Goal: Task Accomplishment & Management: Contribute content

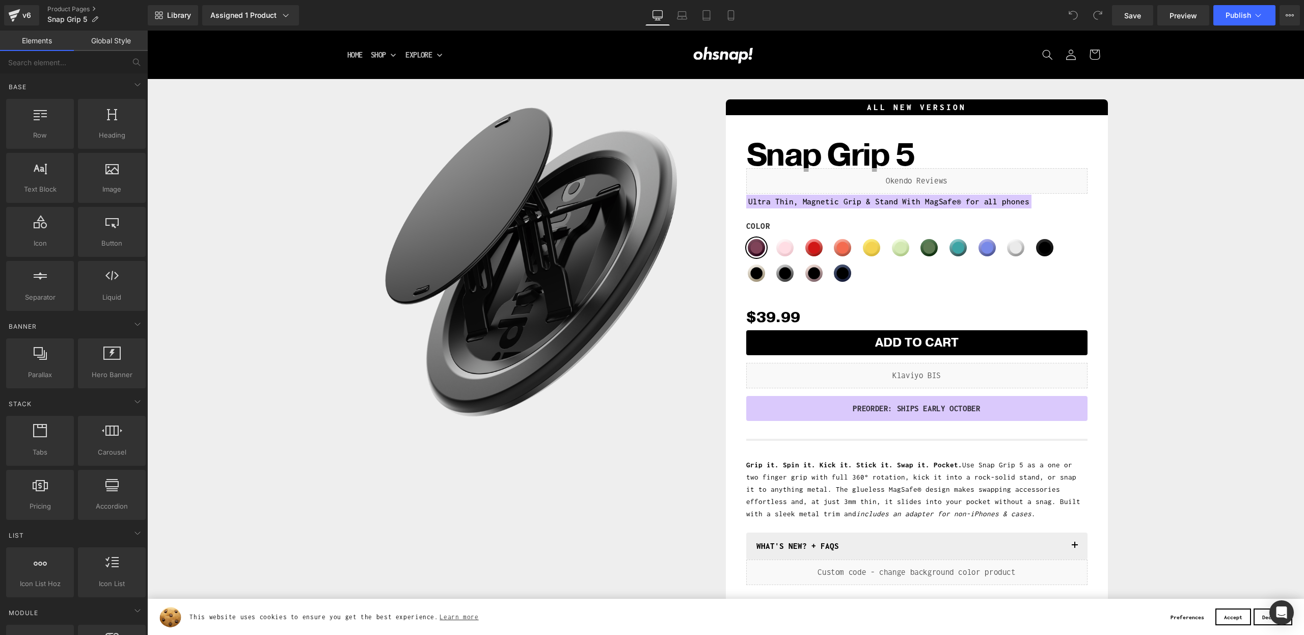
drag, startPoint x: 147, startPoint y: 31, endPoint x: 1049, endPoint y: 533, distance: 1032.8
click at [1075, 548] on span "button" at bounding box center [1075, 548] width 0 height 0
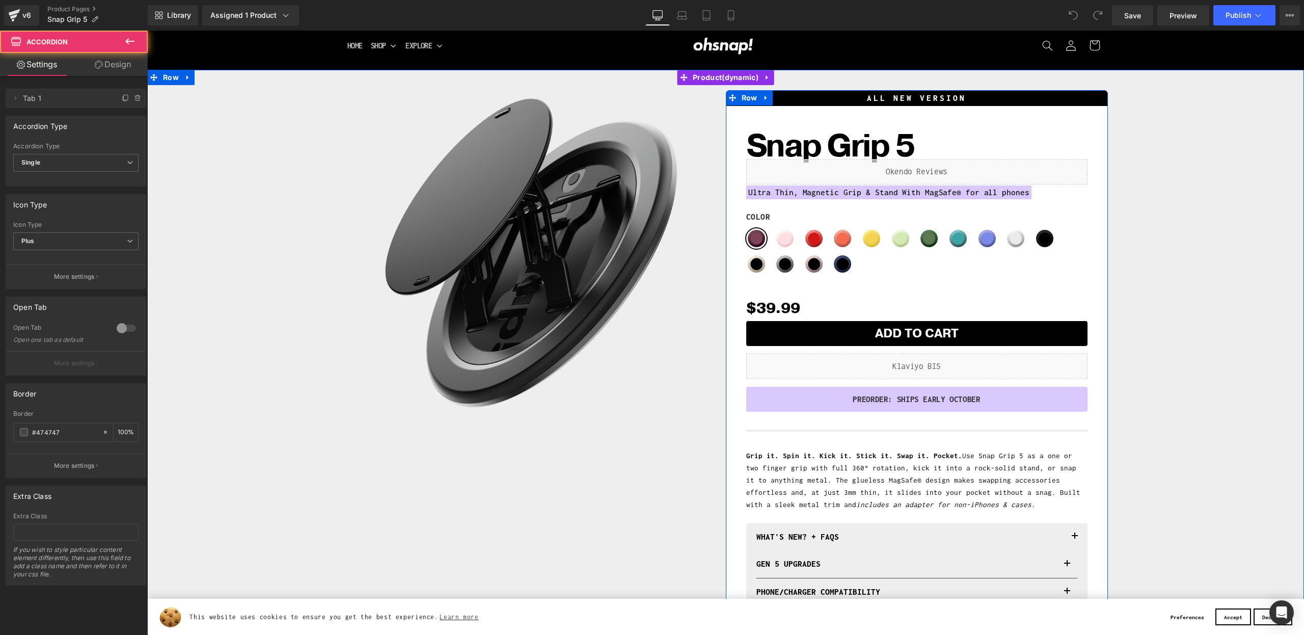
scroll to position [83, 0]
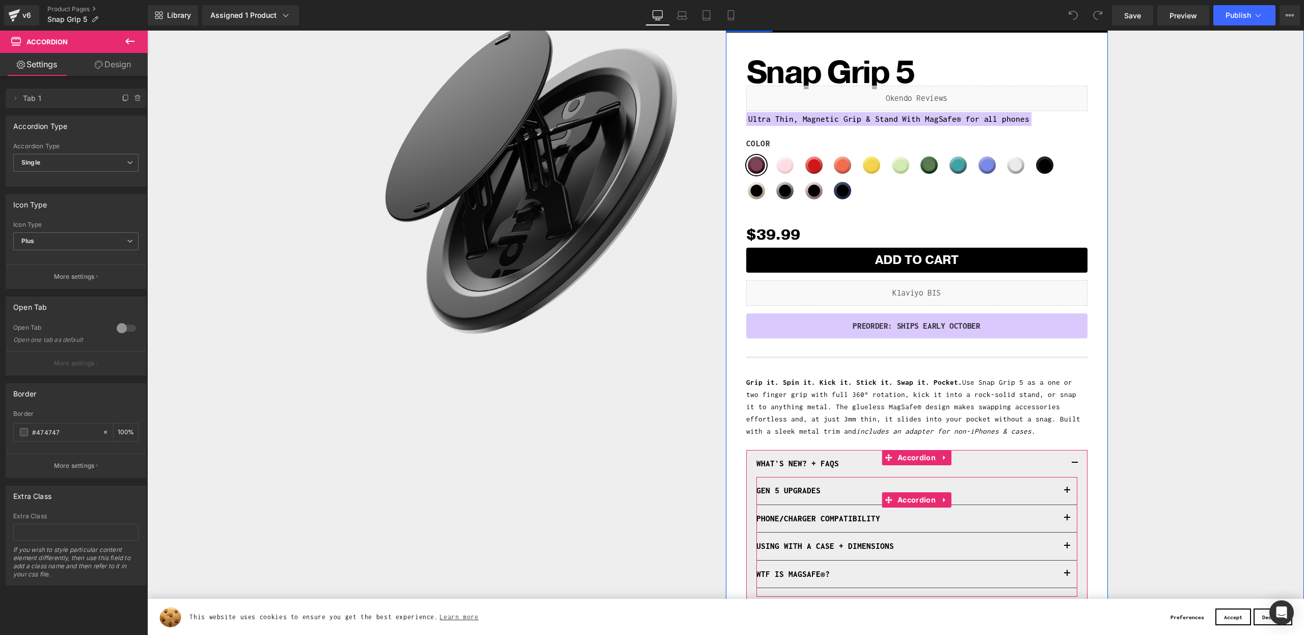
click at [1061, 487] on button "button" at bounding box center [1067, 490] width 20 height 27
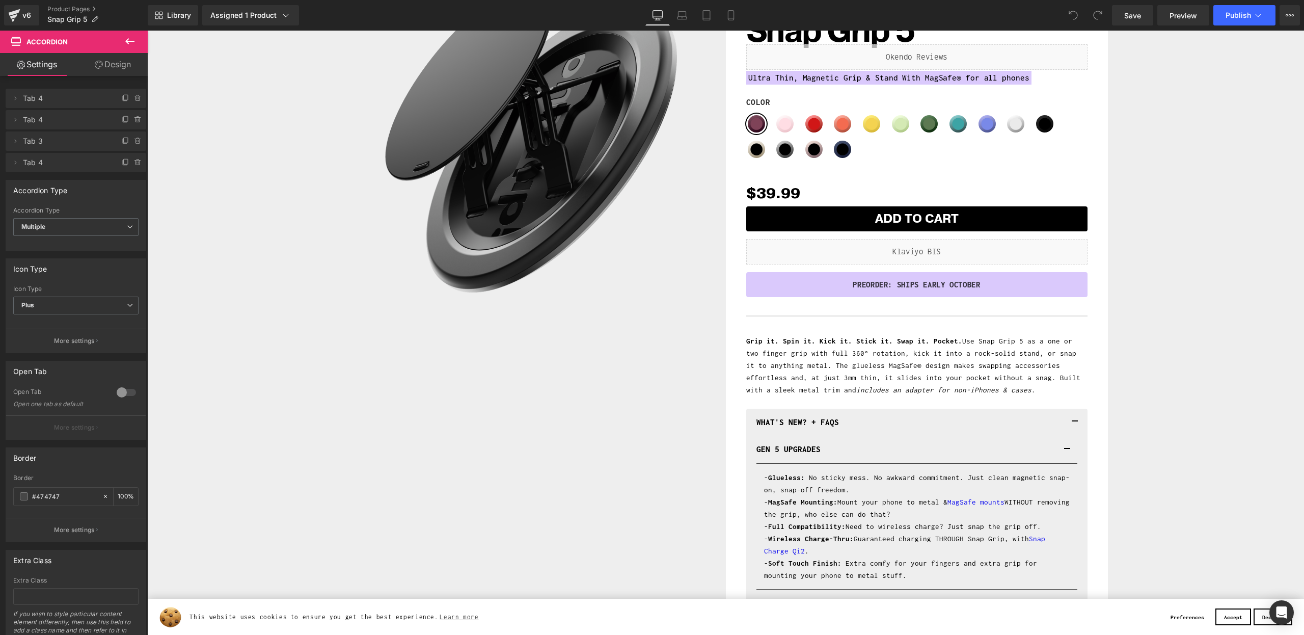
scroll to position [125, 0]
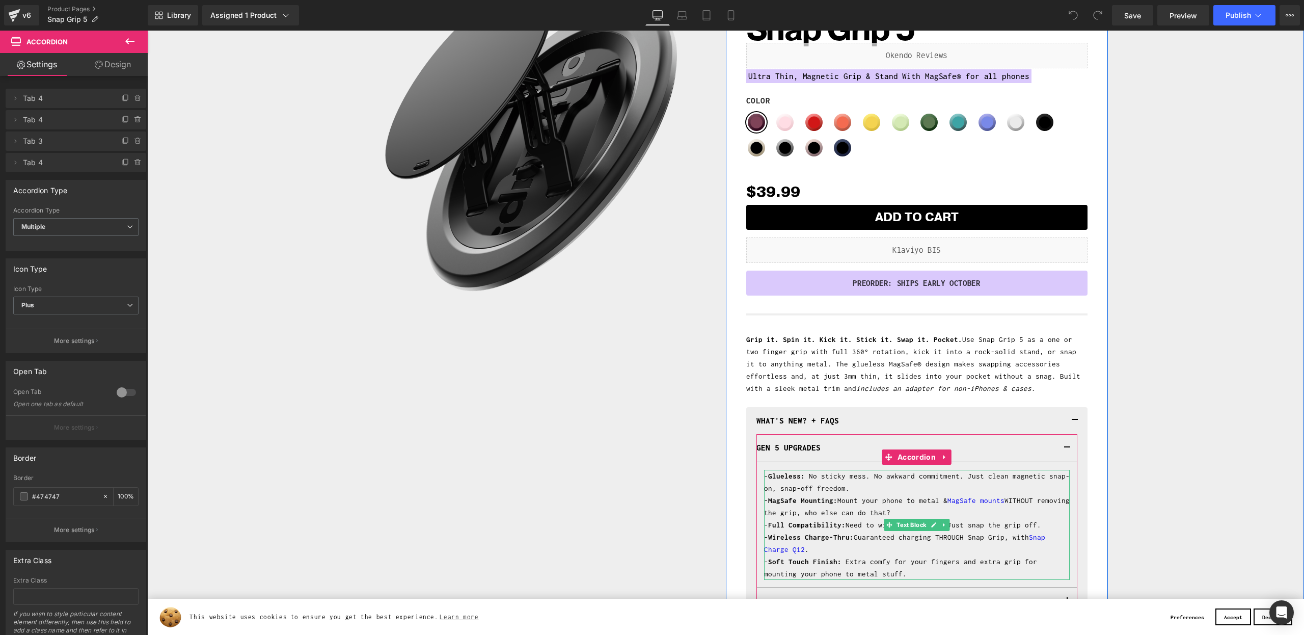
click at [1003, 537] on p "- Wireless Charge-Thru: Guaranteed charging THROUGH Snap Grip, with Snap Charge…" at bounding box center [917, 543] width 306 height 24
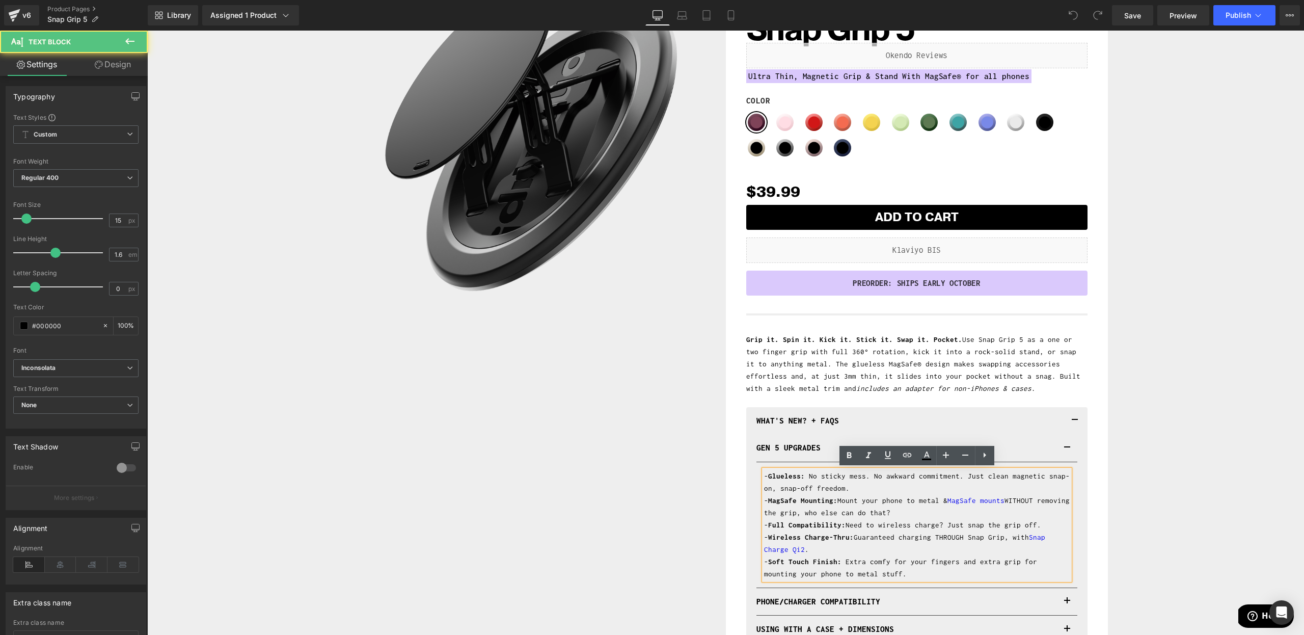
click at [1003, 537] on p "- Wireless Charge-Thru: Guaranteed charging THROUGH Snap Grip, with Snap Charge…" at bounding box center [917, 543] width 306 height 24
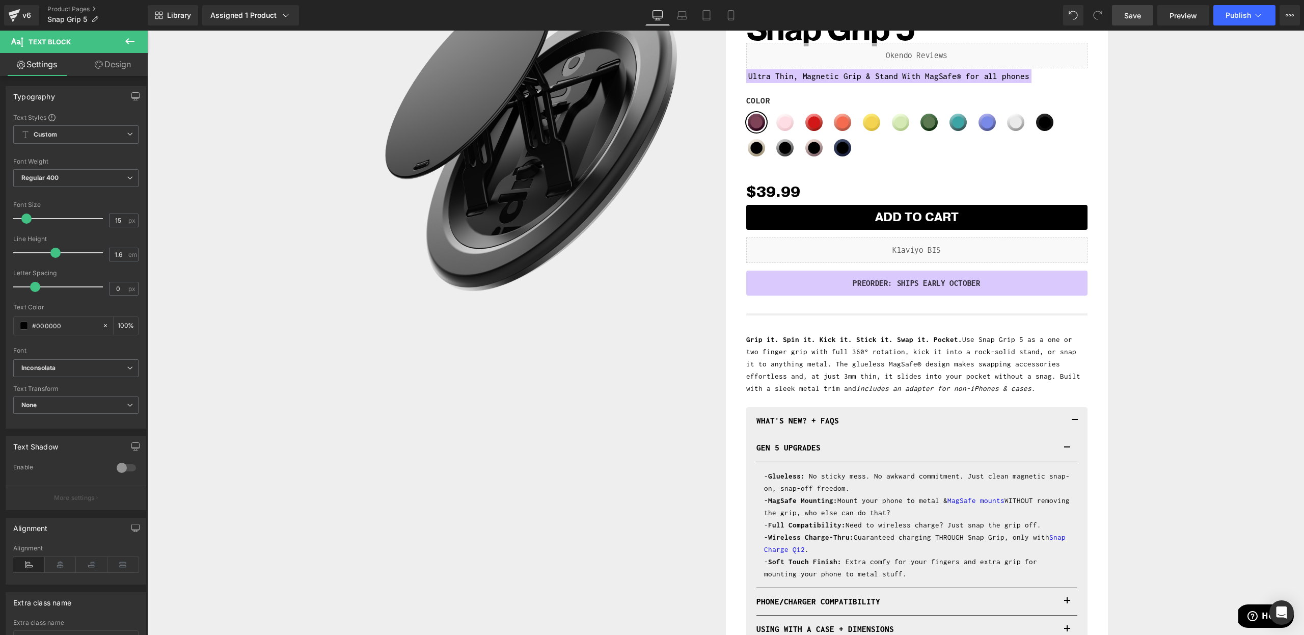
click at [1133, 14] on span "Save" at bounding box center [1132, 15] width 17 height 11
click at [1264, 6] on button "Publish" at bounding box center [1244, 15] width 62 height 20
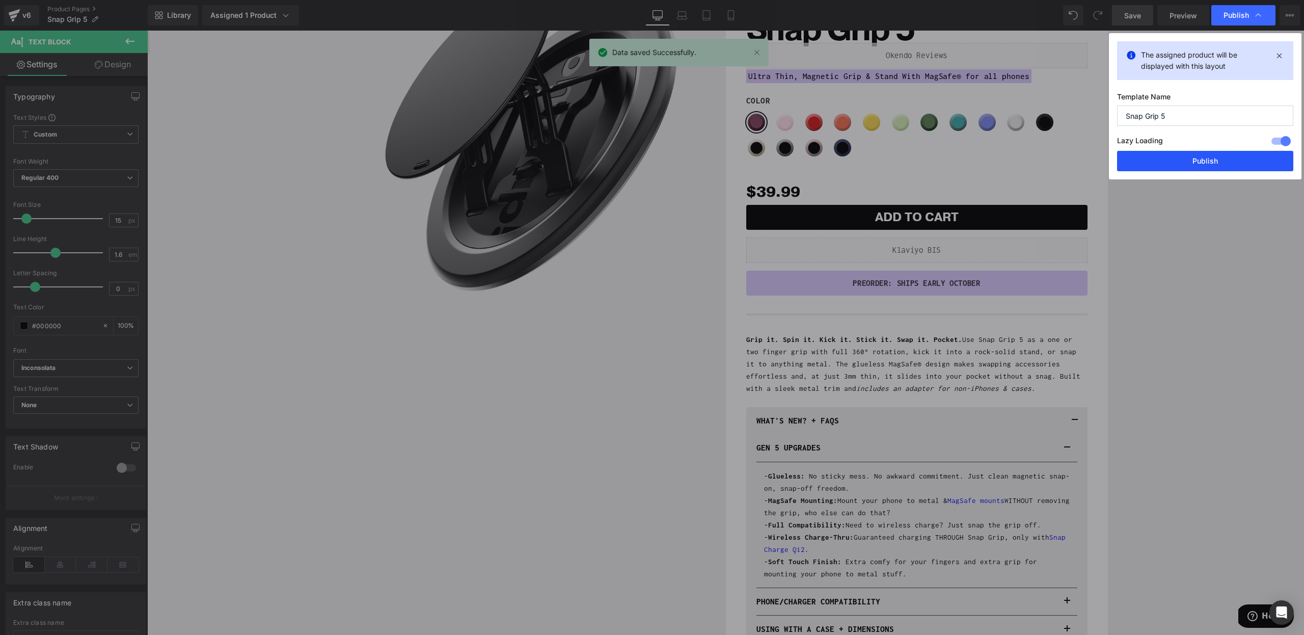
click at [1200, 170] on button "Publish" at bounding box center [1205, 161] width 176 height 20
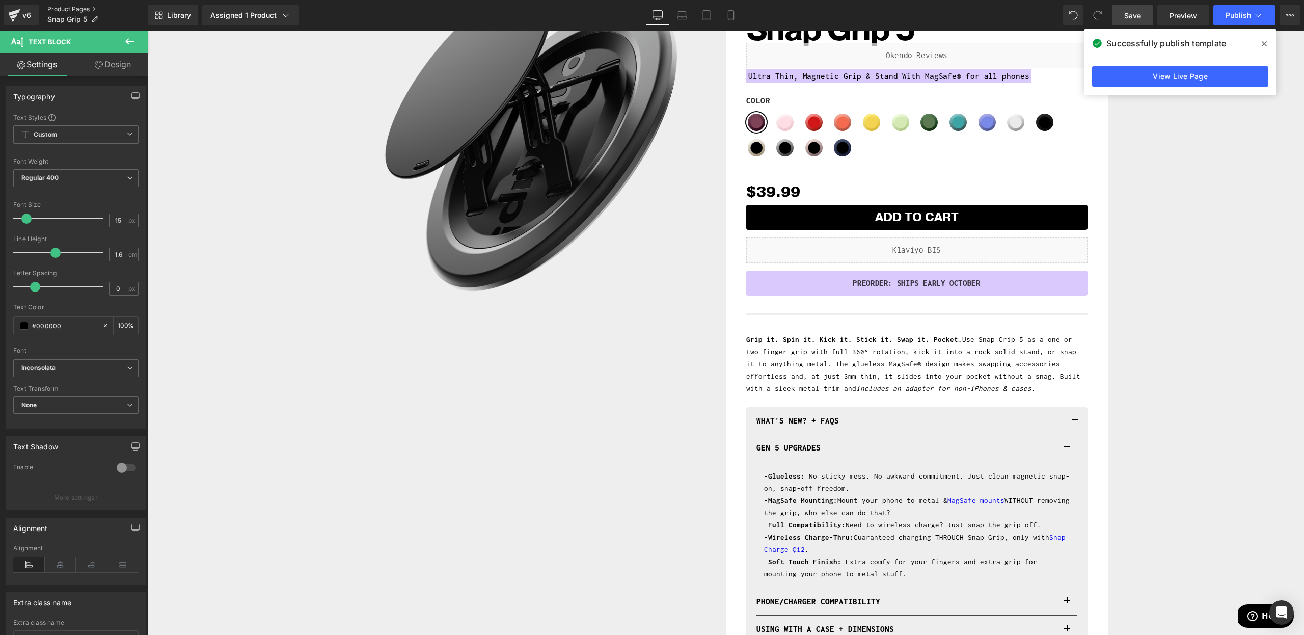
click at [71, 8] on link "Product Pages" at bounding box center [97, 9] width 100 height 8
click at [71, 9] on link "Product Pages" at bounding box center [97, 9] width 100 height 8
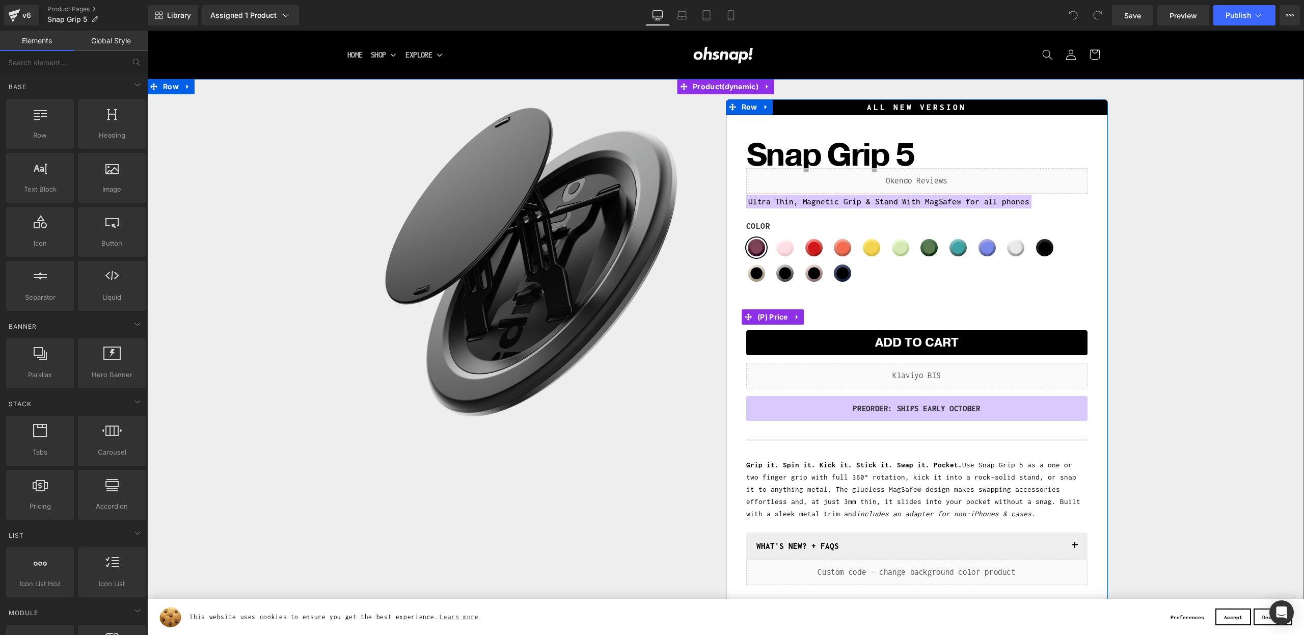
drag, startPoint x: 772, startPoint y: 315, endPoint x: 671, endPoint y: 317, distance: 100.9
click at [772, 315] on span "(P) Price" at bounding box center [773, 316] width 36 height 15
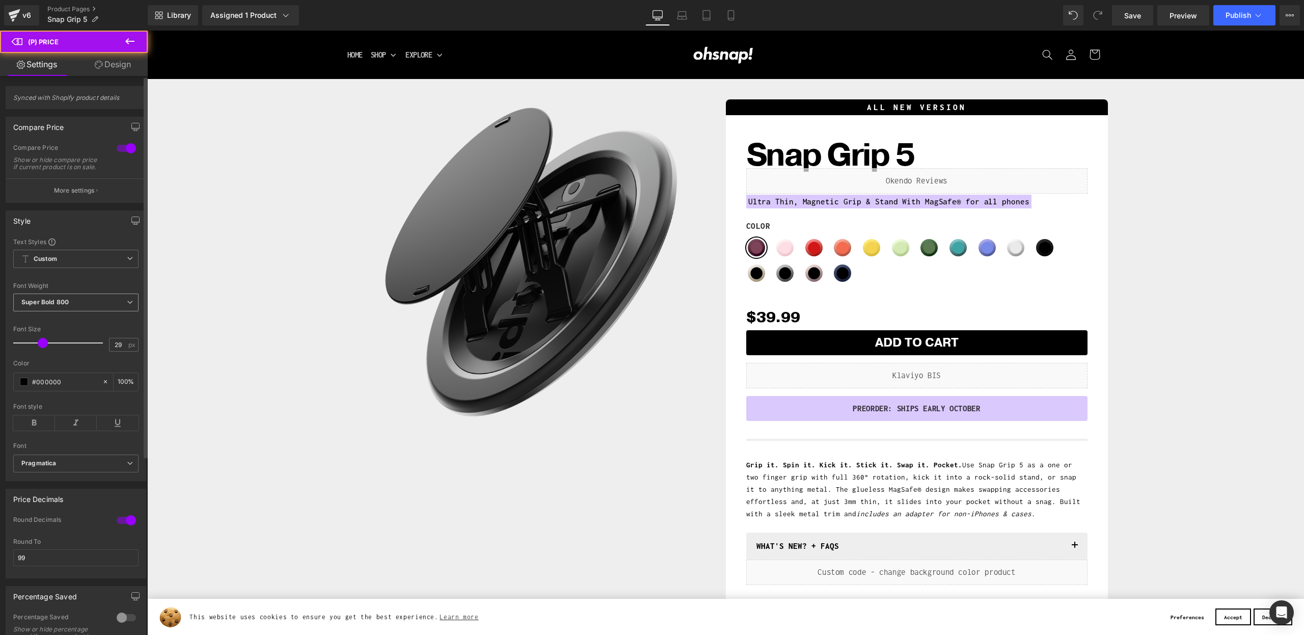
click at [48, 303] on span "Super Bold 800" at bounding box center [75, 302] width 125 height 18
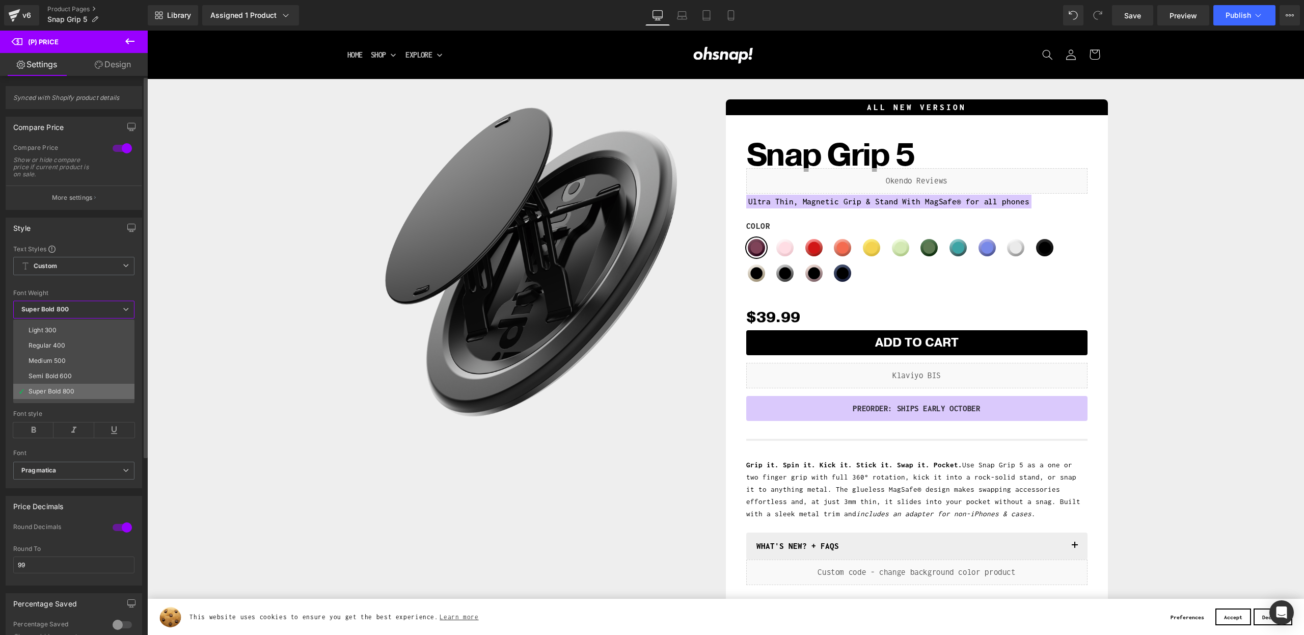
scroll to position [33, 0]
click at [79, 367] on li "Semi Bold 600" at bounding box center [76, 370] width 126 height 15
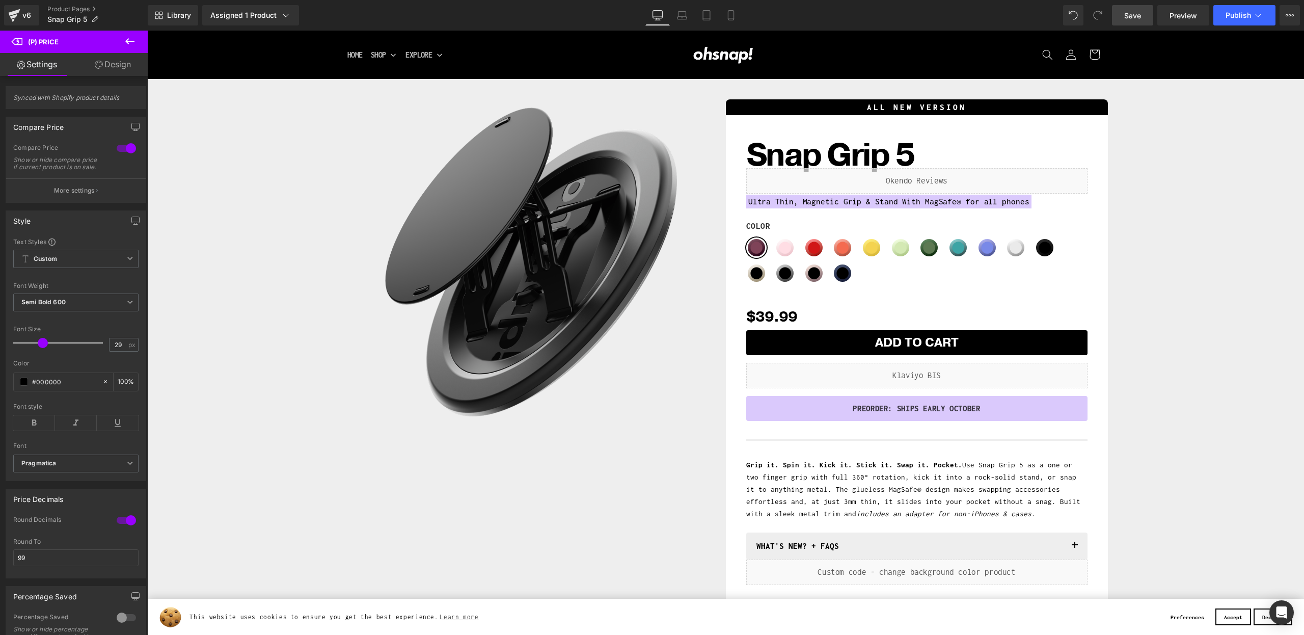
click at [1139, 18] on span "Save" at bounding box center [1132, 15] width 17 height 11
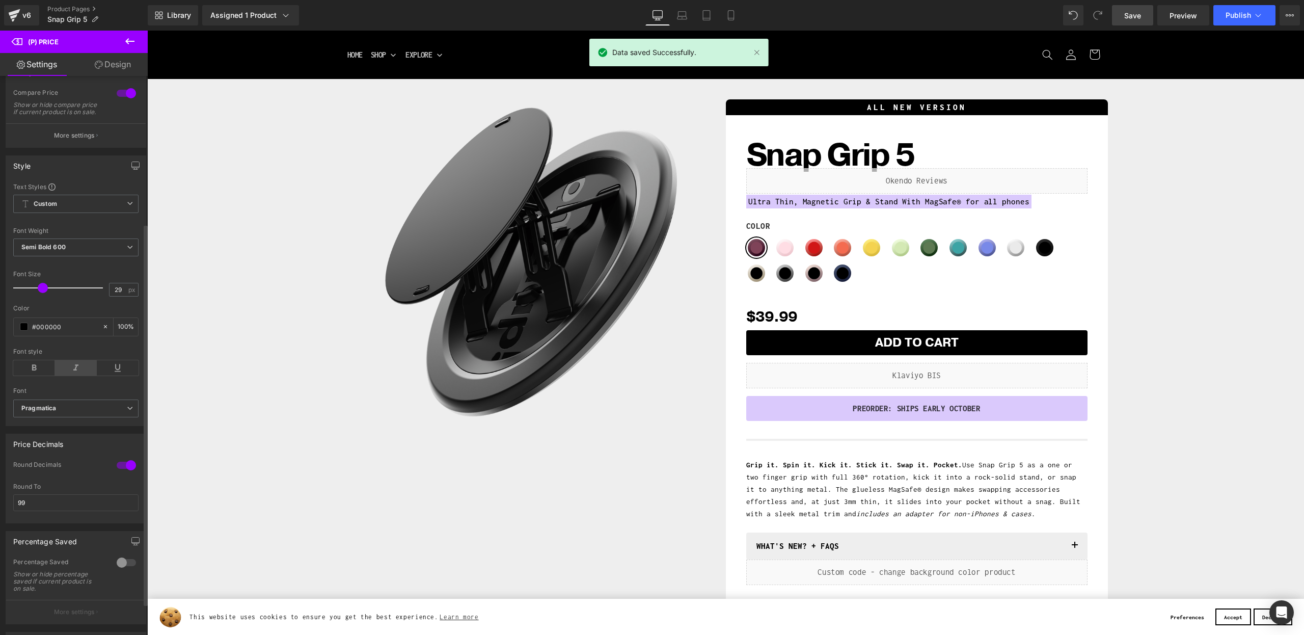
scroll to position [0, 0]
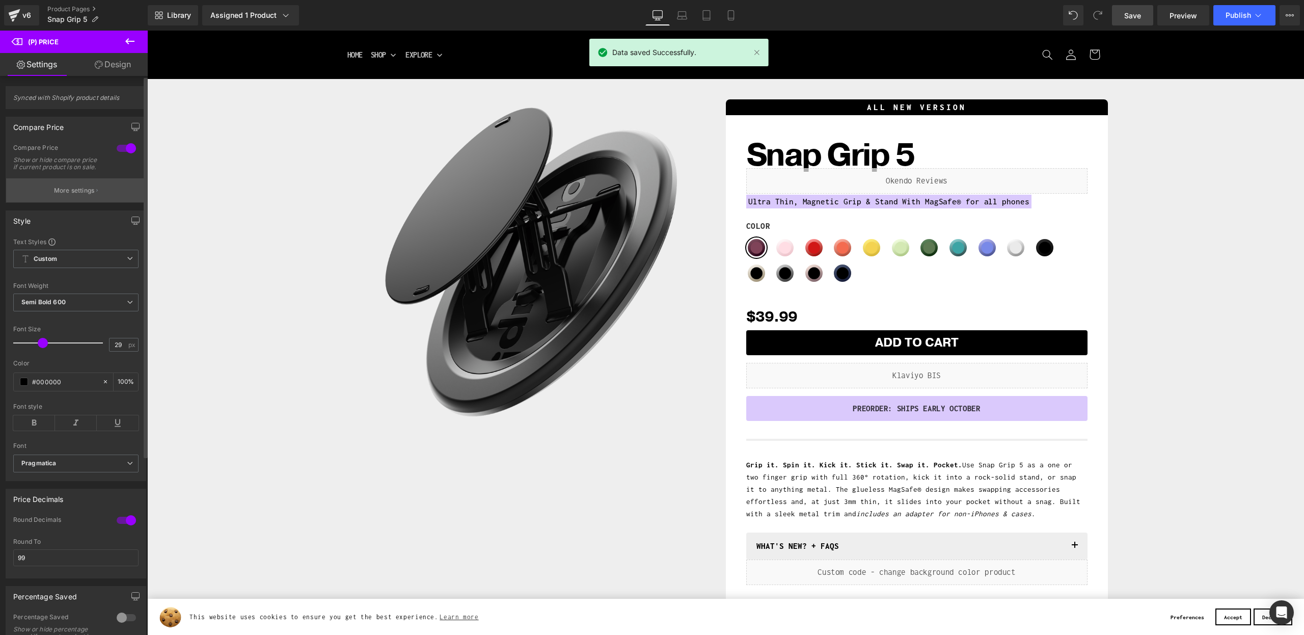
click at [84, 195] on p "More settings" at bounding box center [74, 190] width 41 height 9
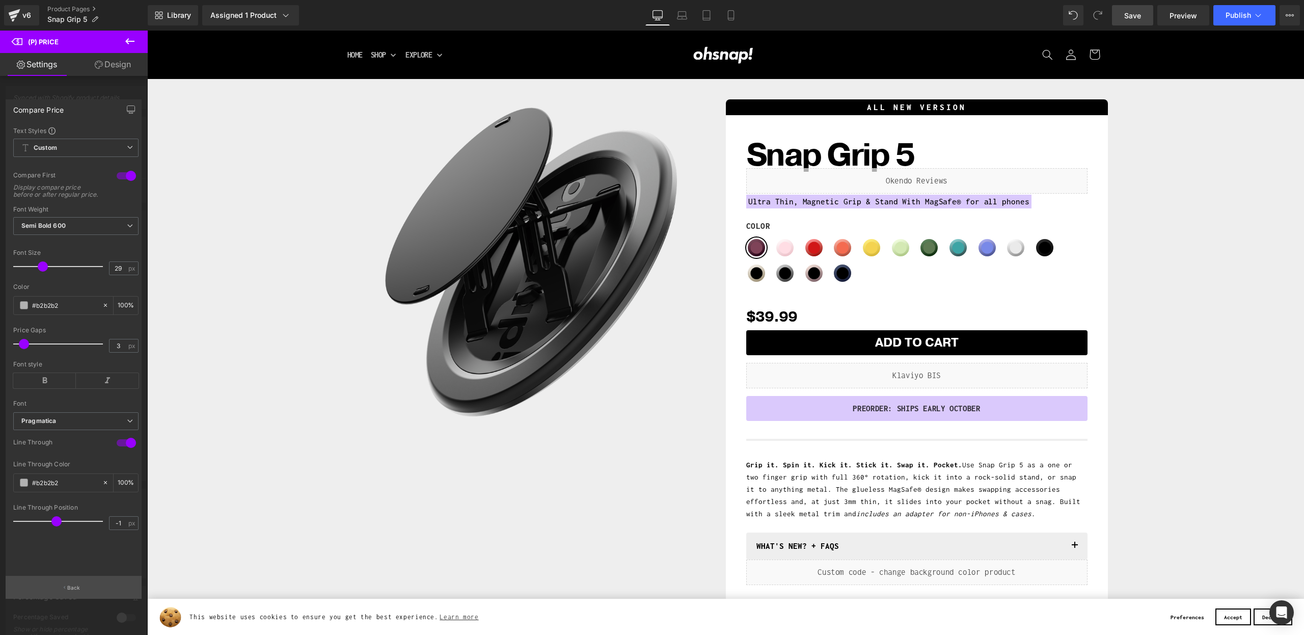
click at [88, 591] on button "Back" at bounding box center [74, 587] width 136 height 23
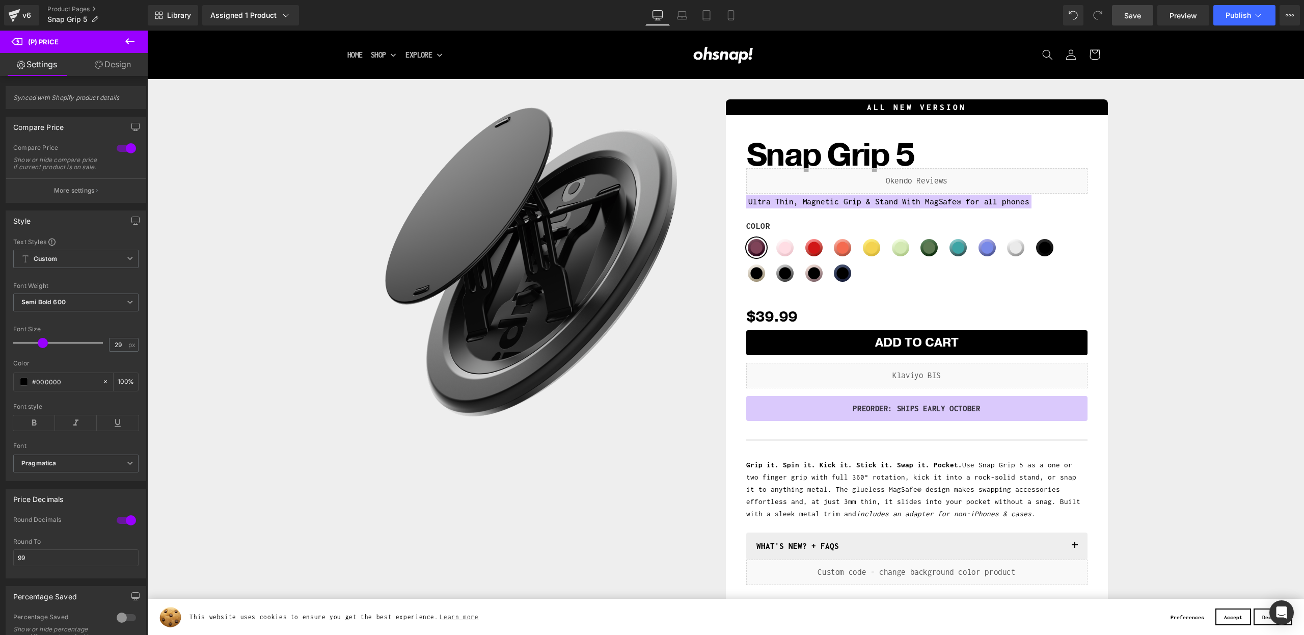
click at [1123, 13] on link "Save" at bounding box center [1132, 15] width 41 height 20
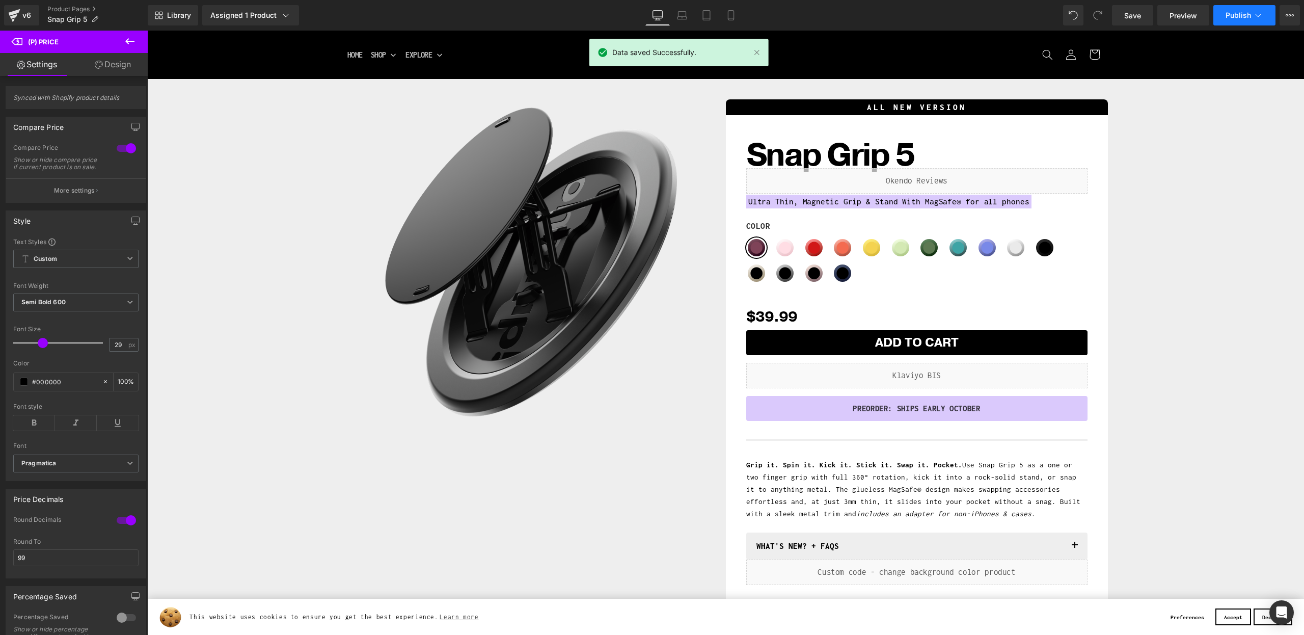
click at [1238, 16] on span "Publish" at bounding box center [1238, 15] width 25 height 8
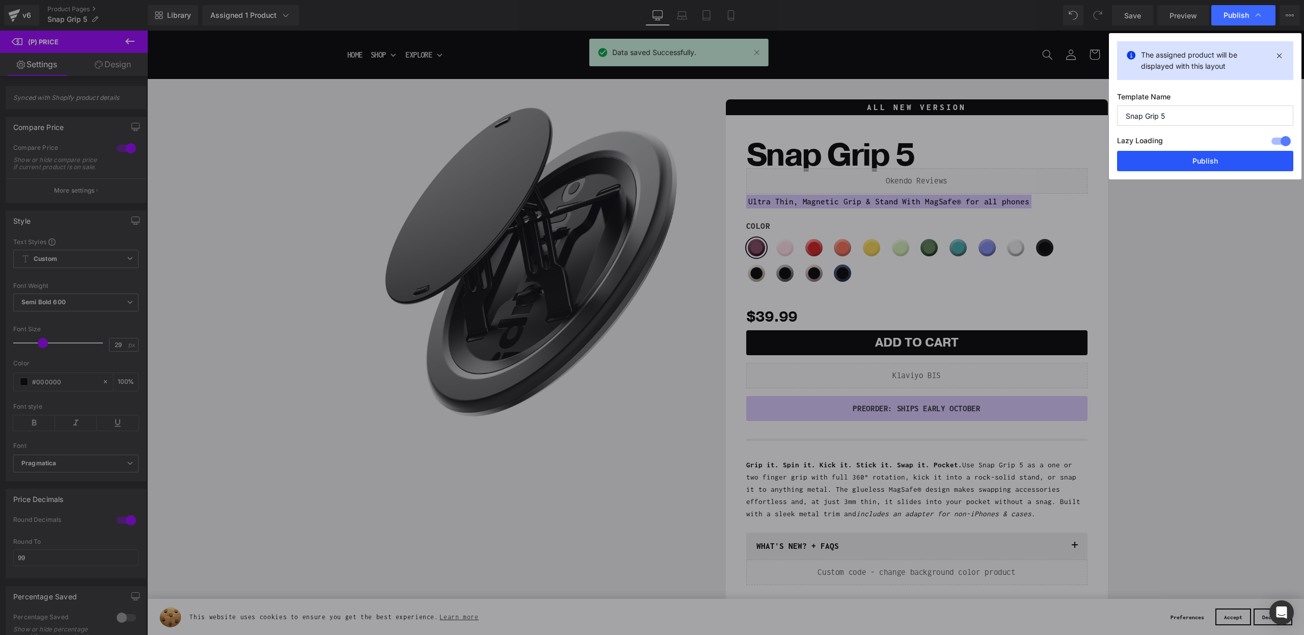
click at [1196, 162] on button "Publish" at bounding box center [1205, 161] width 176 height 20
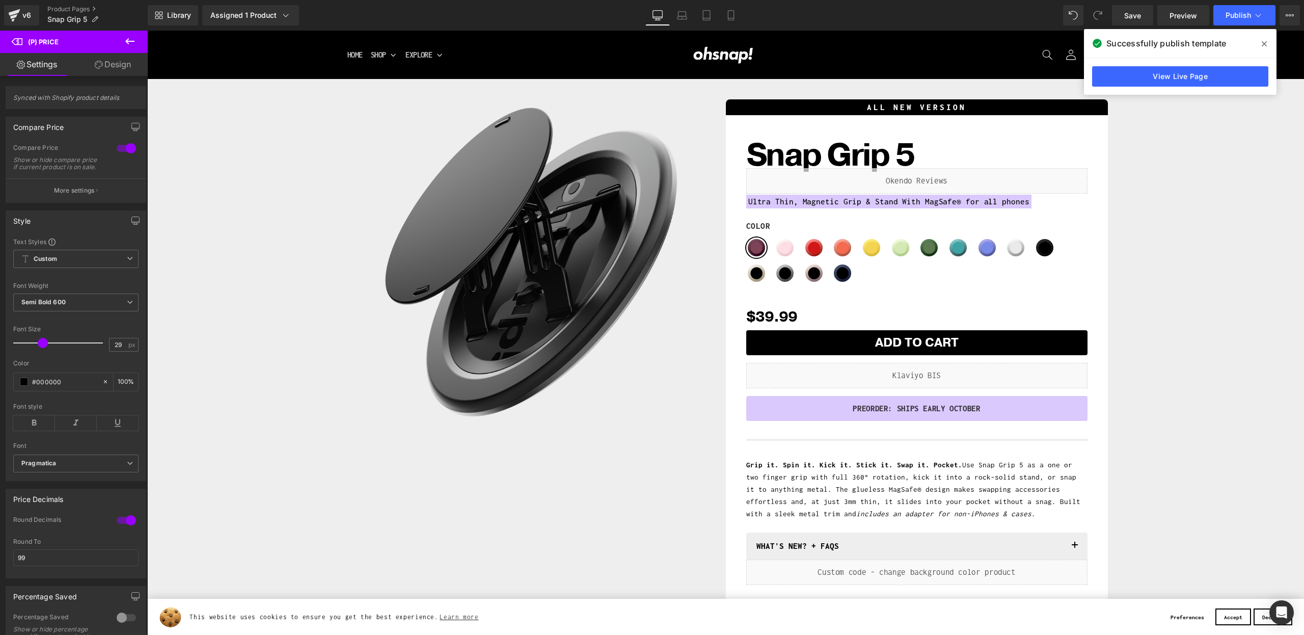
click at [1259, 45] on span at bounding box center [1264, 44] width 16 height 16
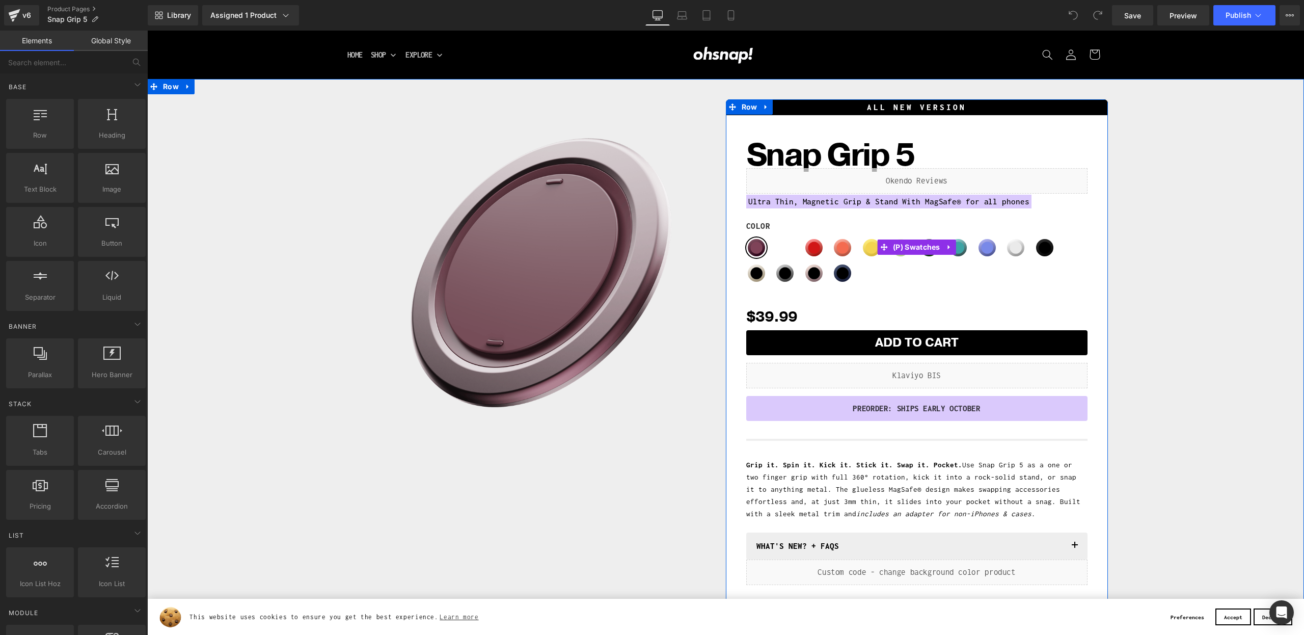
click at [893, 247] on span "(P) Swatches" at bounding box center [916, 246] width 52 height 15
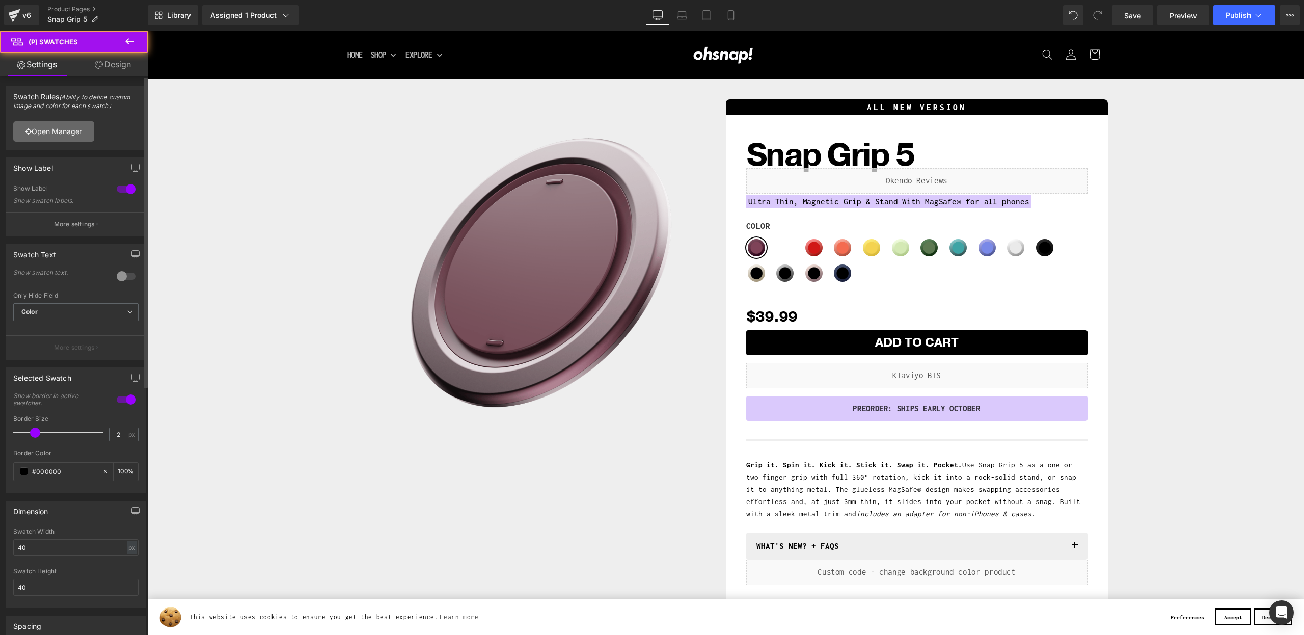
click at [51, 133] on link "Open Manager" at bounding box center [53, 131] width 81 height 20
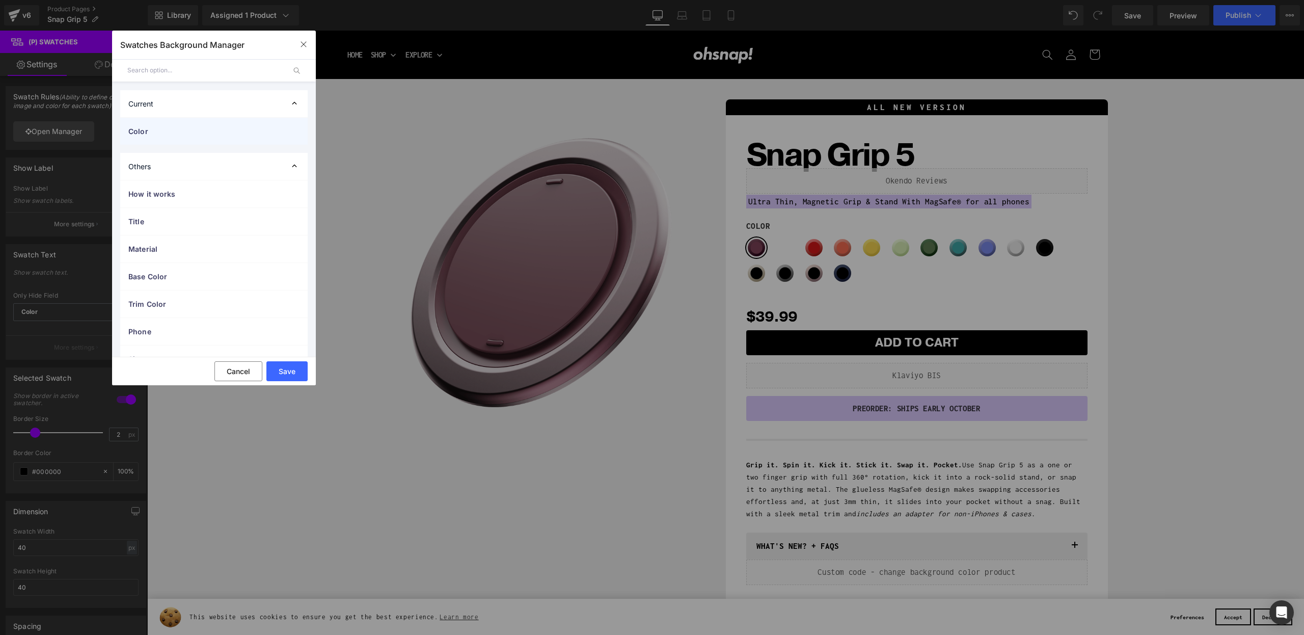
click at [184, 130] on span "Color" at bounding box center [203, 131] width 151 height 11
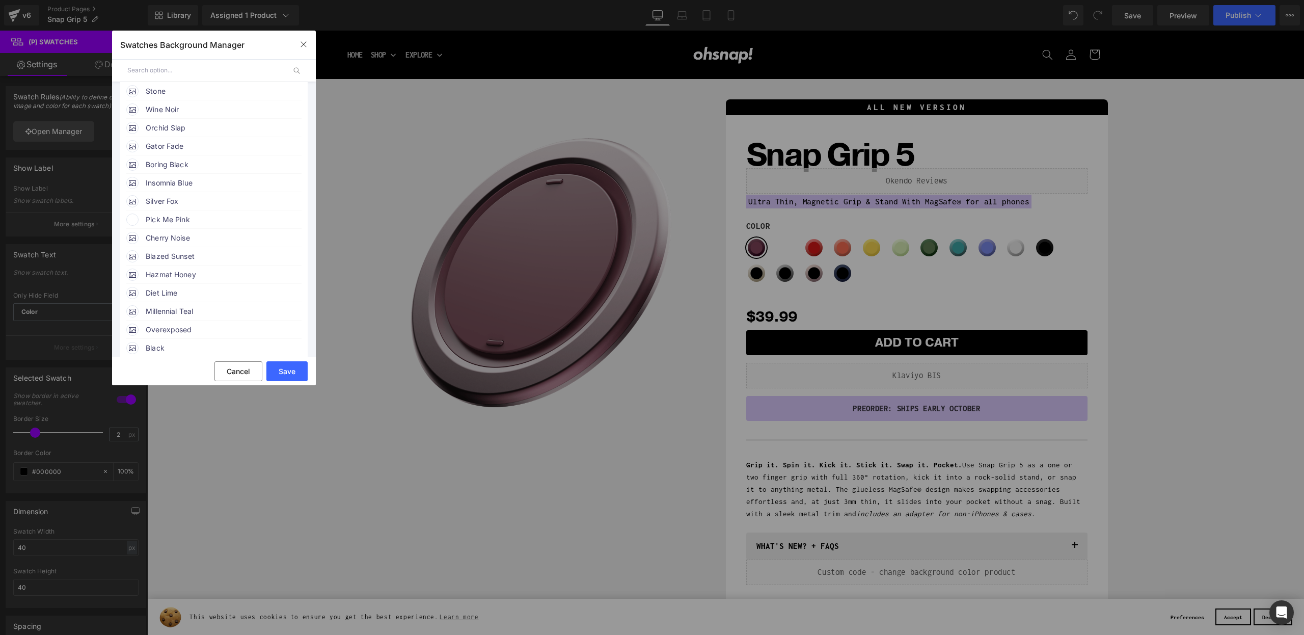
click at [173, 224] on span "Pick Me Pink" at bounding box center [223, 219] width 155 height 12
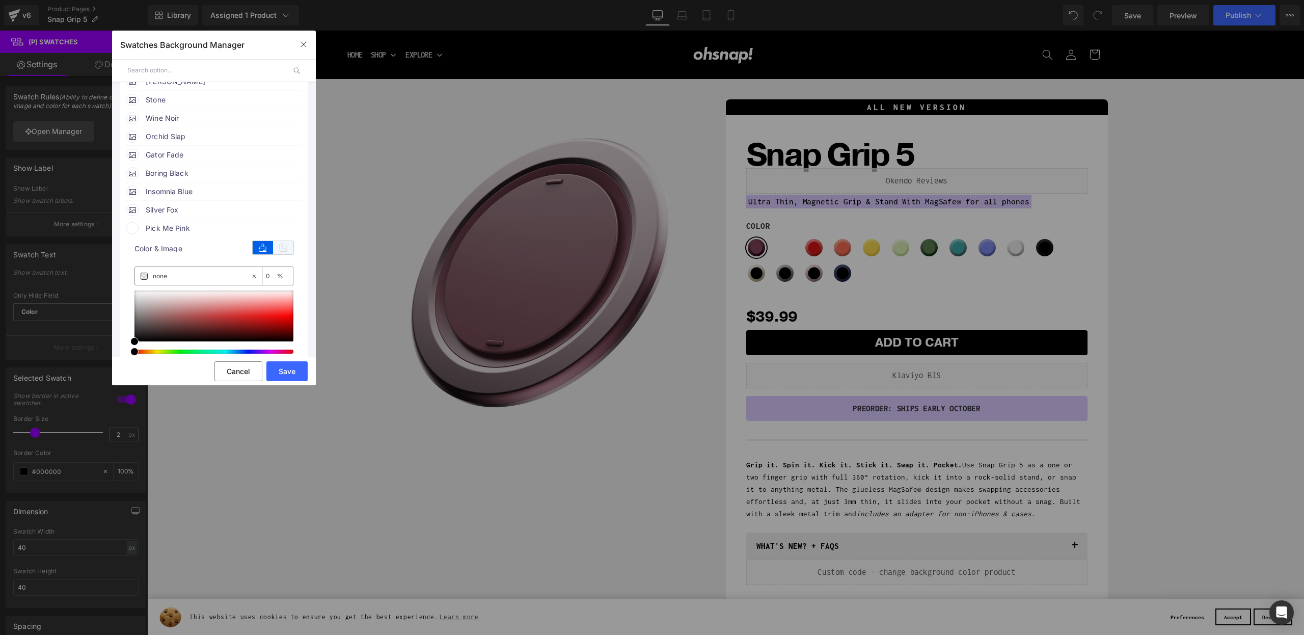
click at [273, 248] on icon at bounding box center [283, 247] width 20 height 13
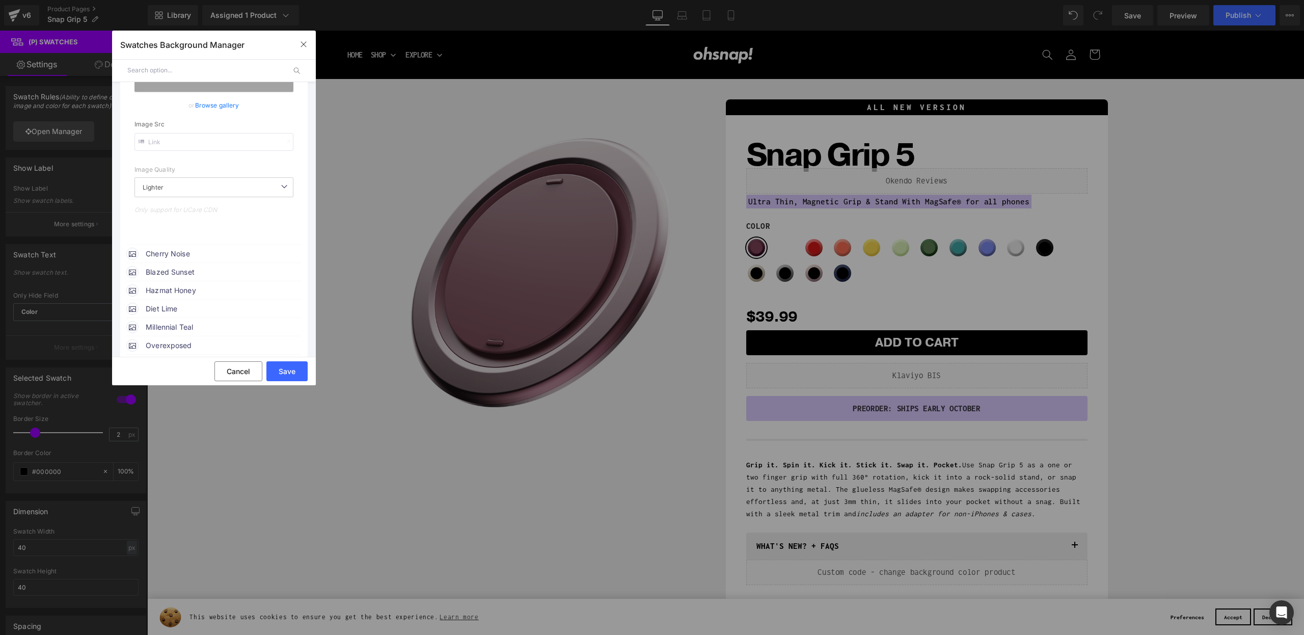
scroll to position [302, 0]
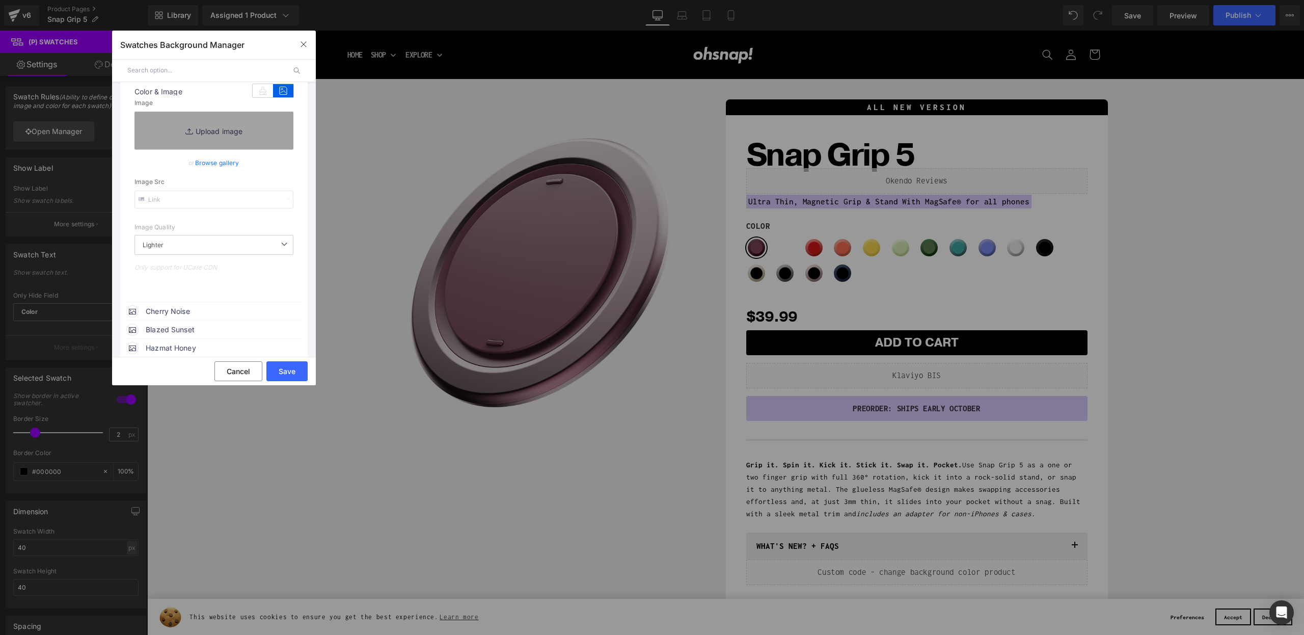
click at [206, 164] on link "Browse gallery" at bounding box center [217, 163] width 44 height 18
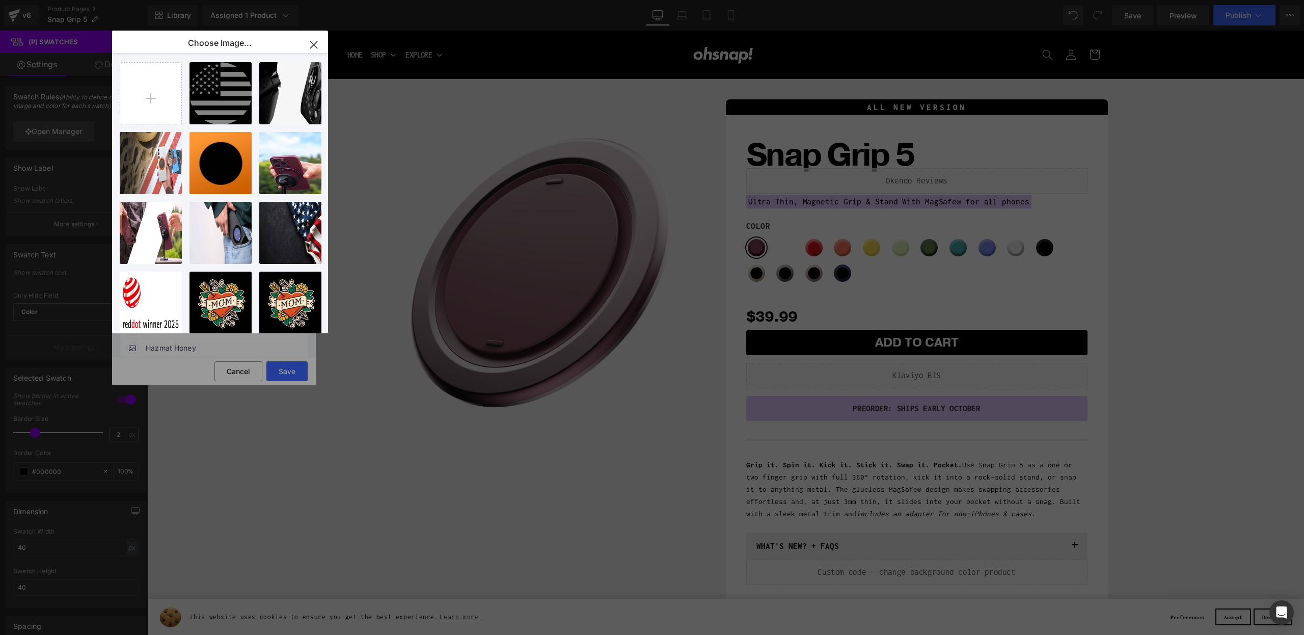
scroll to position [0, 0]
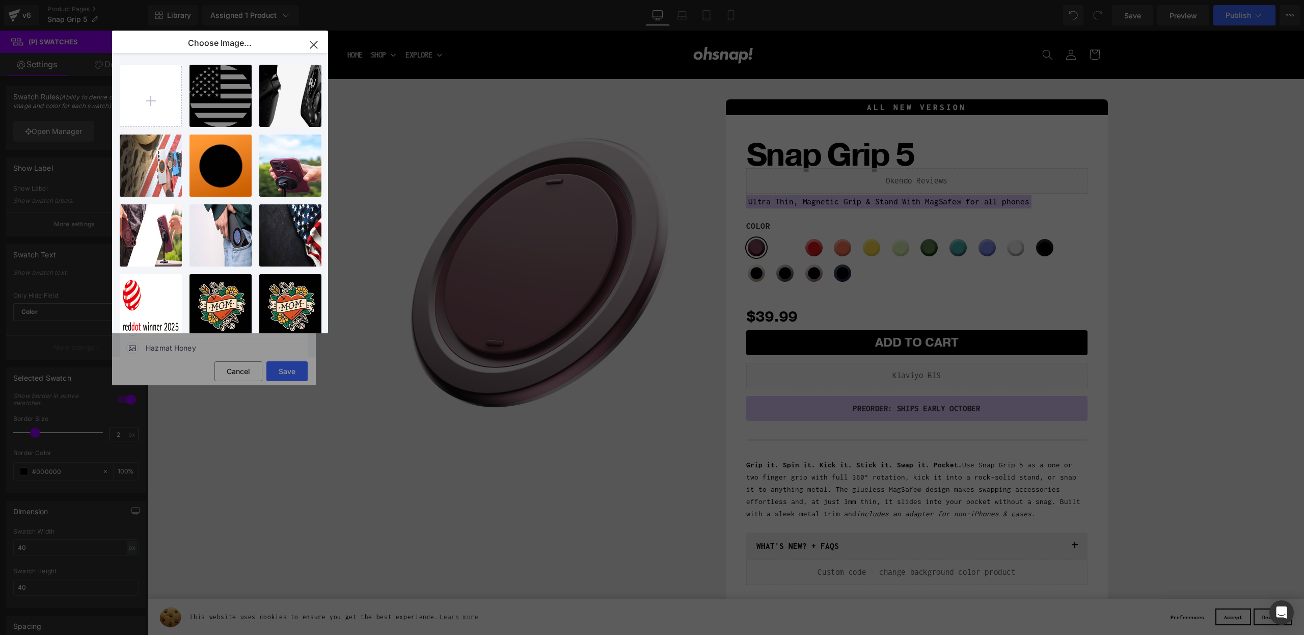
click at [315, 47] on icon "button" at bounding box center [314, 45] width 16 height 16
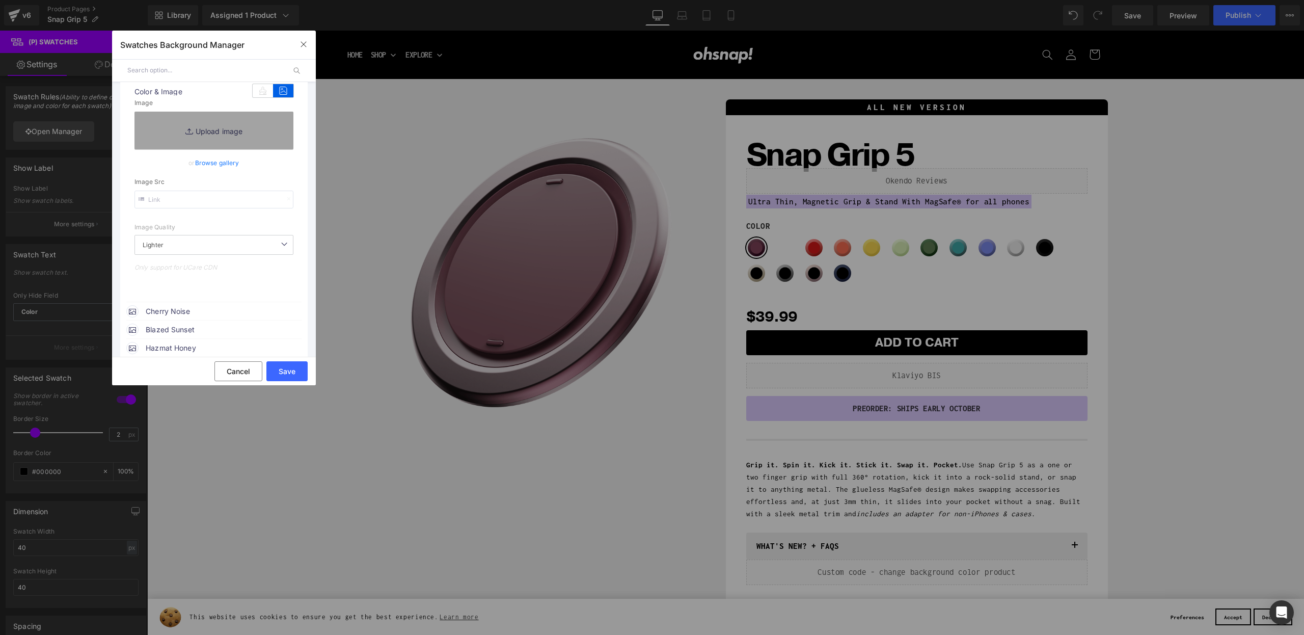
click at [192, 205] on input "text" at bounding box center [213, 200] width 159 height 18
paste input "[URL][DOMAIN_NAME]"
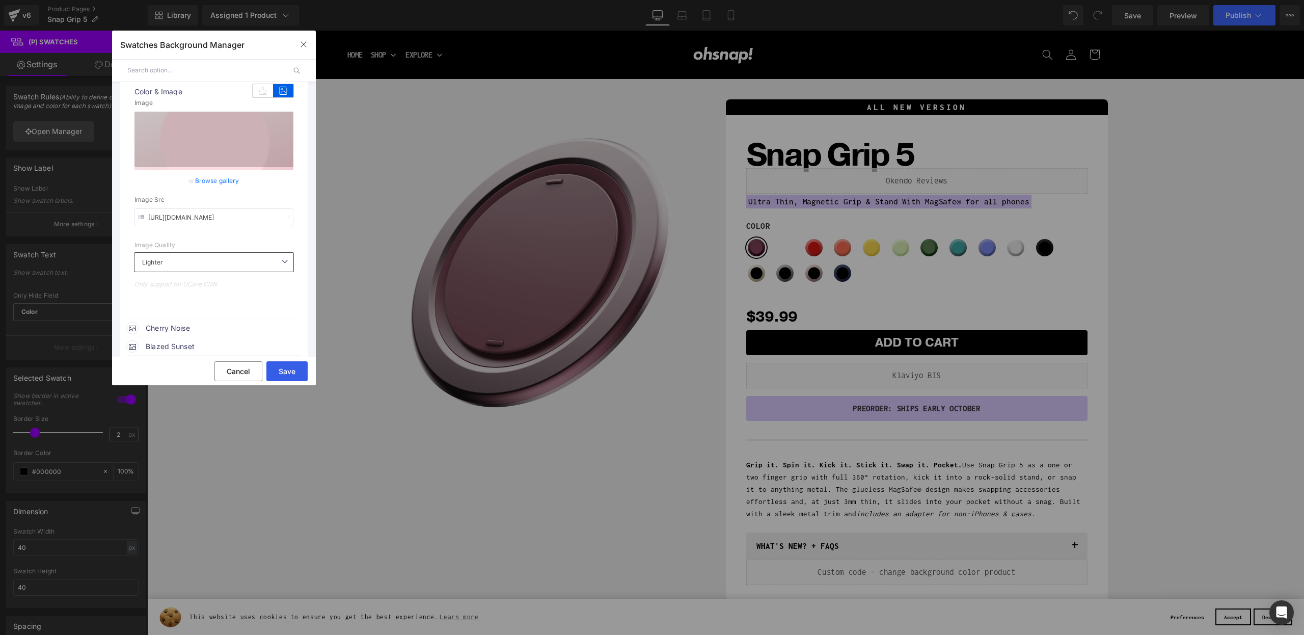
type input "[URL][DOMAIN_NAME]"
click at [286, 370] on button "Save" at bounding box center [286, 371] width 41 height 20
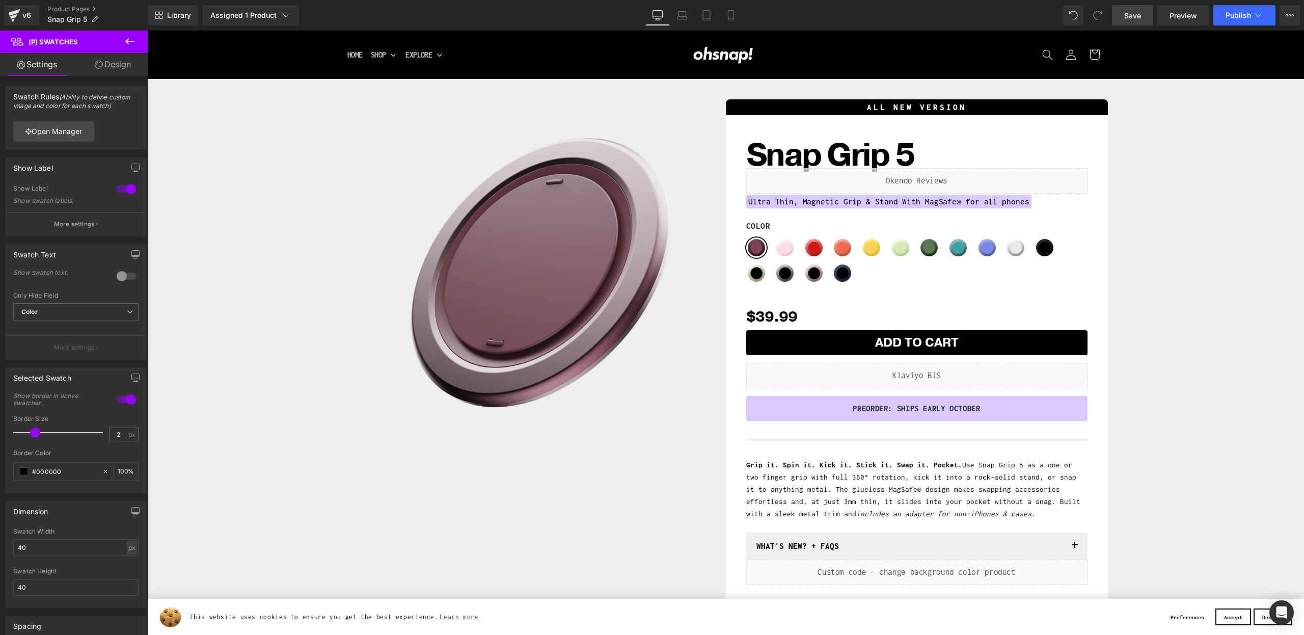
click at [1128, 16] on span "Save" at bounding box center [1132, 15] width 17 height 11
click at [1246, 21] on button "Publish" at bounding box center [1244, 15] width 62 height 20
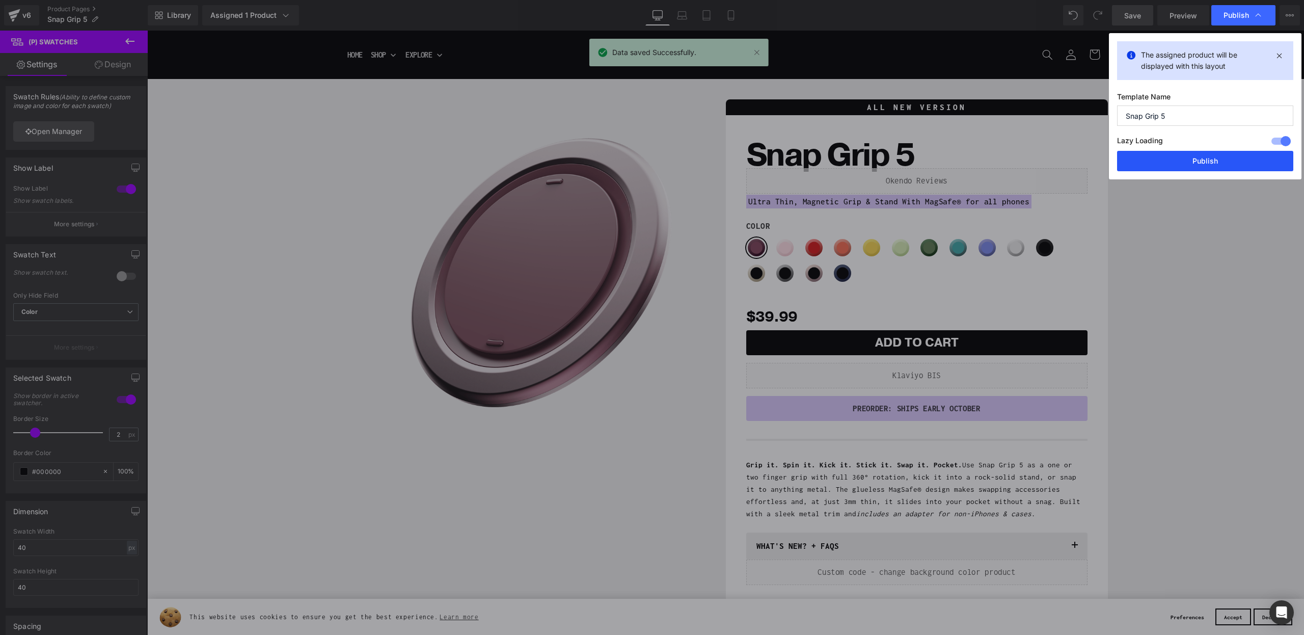
click at [1189, 165] on button "Publish" at bounding box center [1205, 161] width 176 height 20
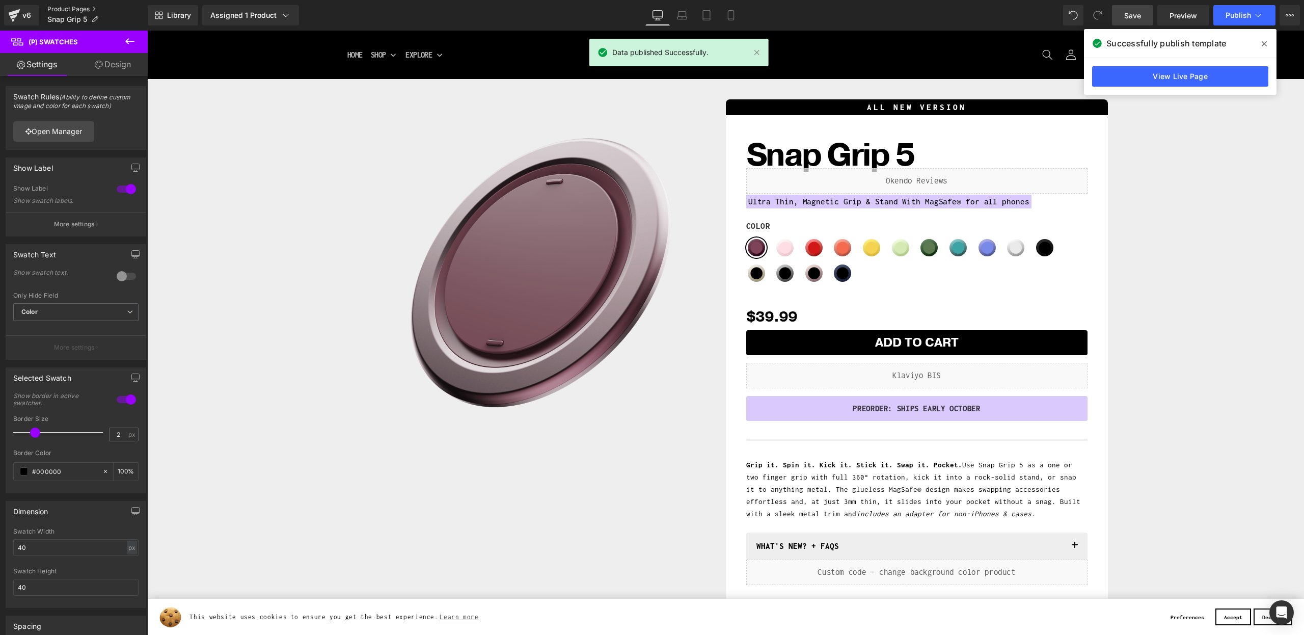
click at [59, 10] on link "Product Pages" at bounding box center [97, 9] width 100 height 8
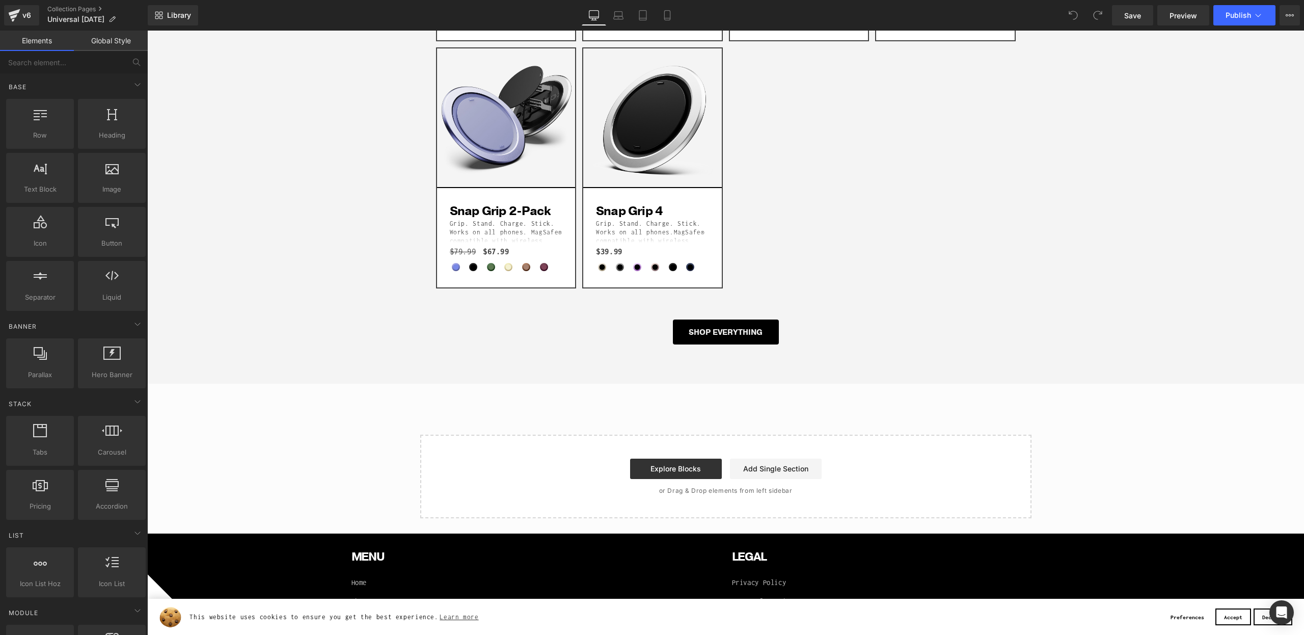
scroll to position [1848, 0]
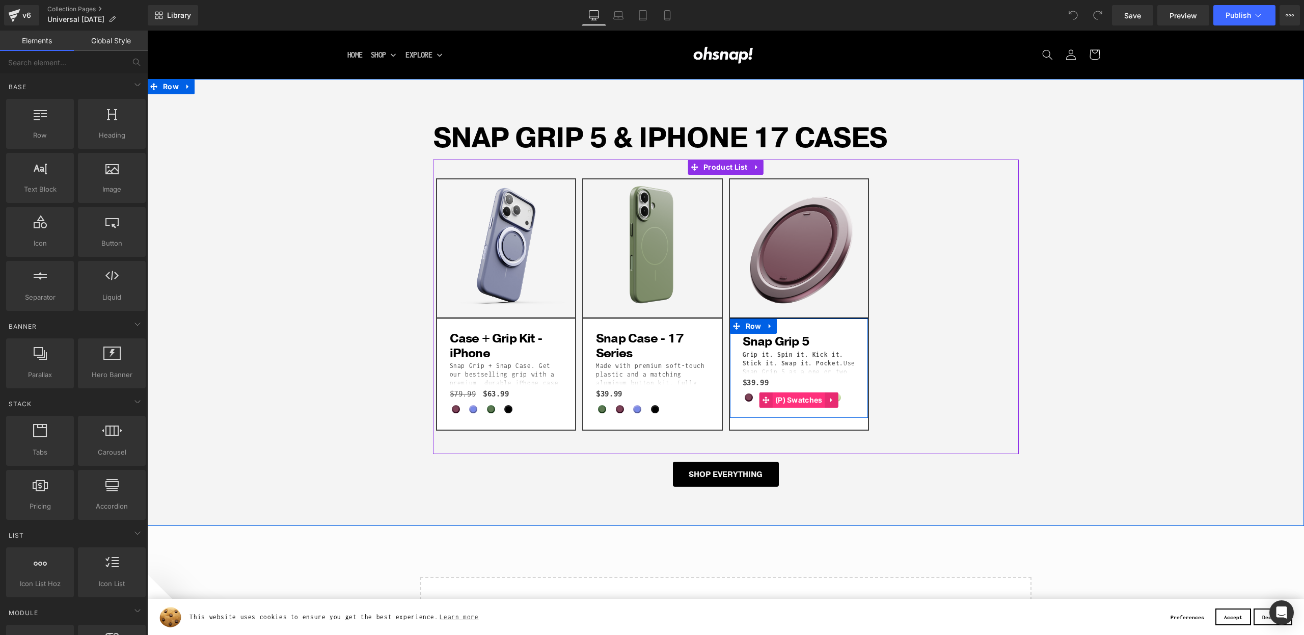
click at [789, 399] on span "(P) Swatches" at bounding box center [799, 399] width 52 height 15
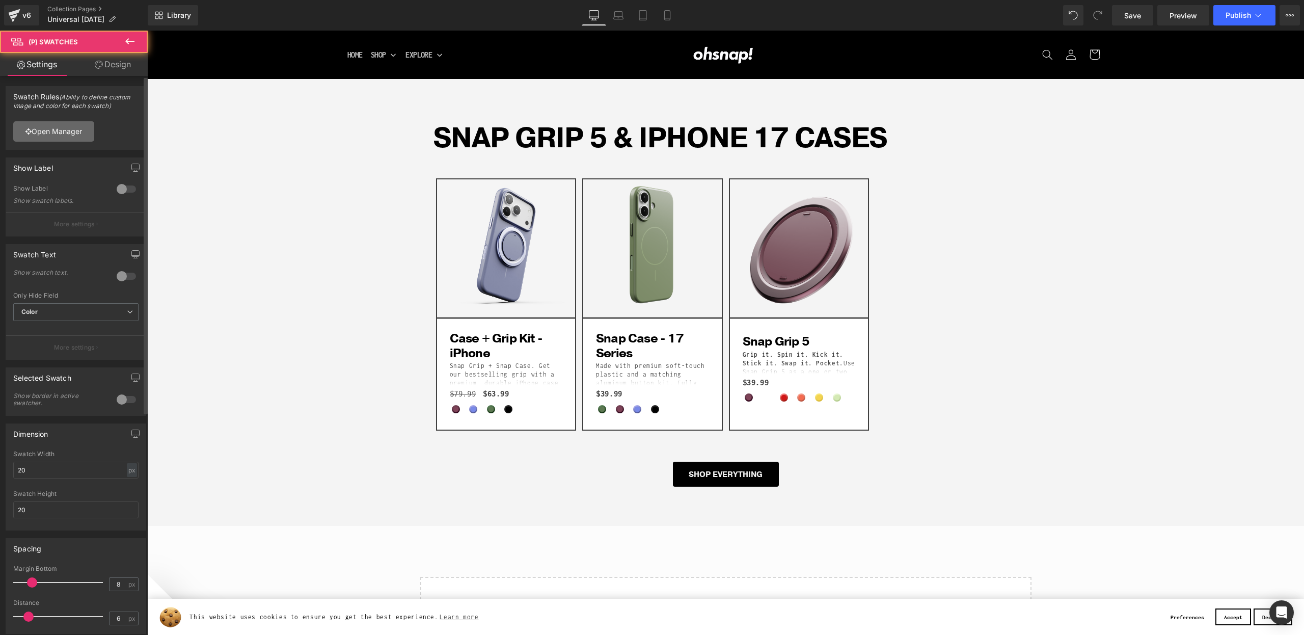
click at [35, 134] on link "Open Manager" at bounding box center [53, 131] width 81 height 20
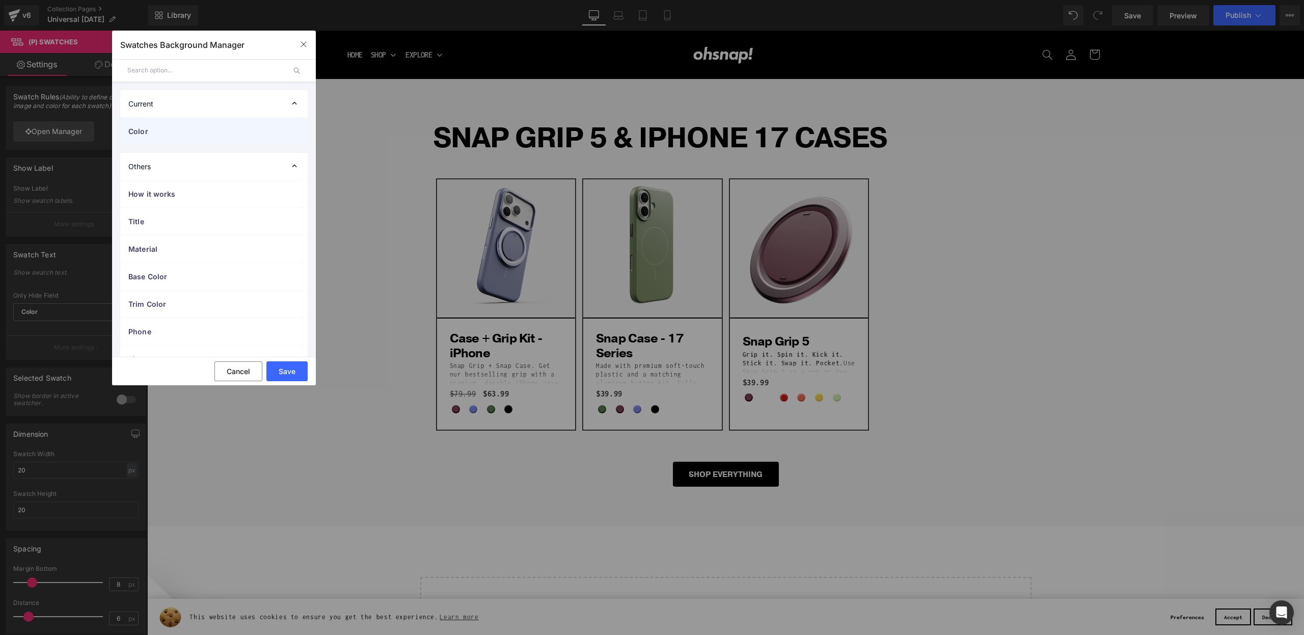
click at [148, 131] on span "Color" at bounding box center [203, 131] width 151 height 11
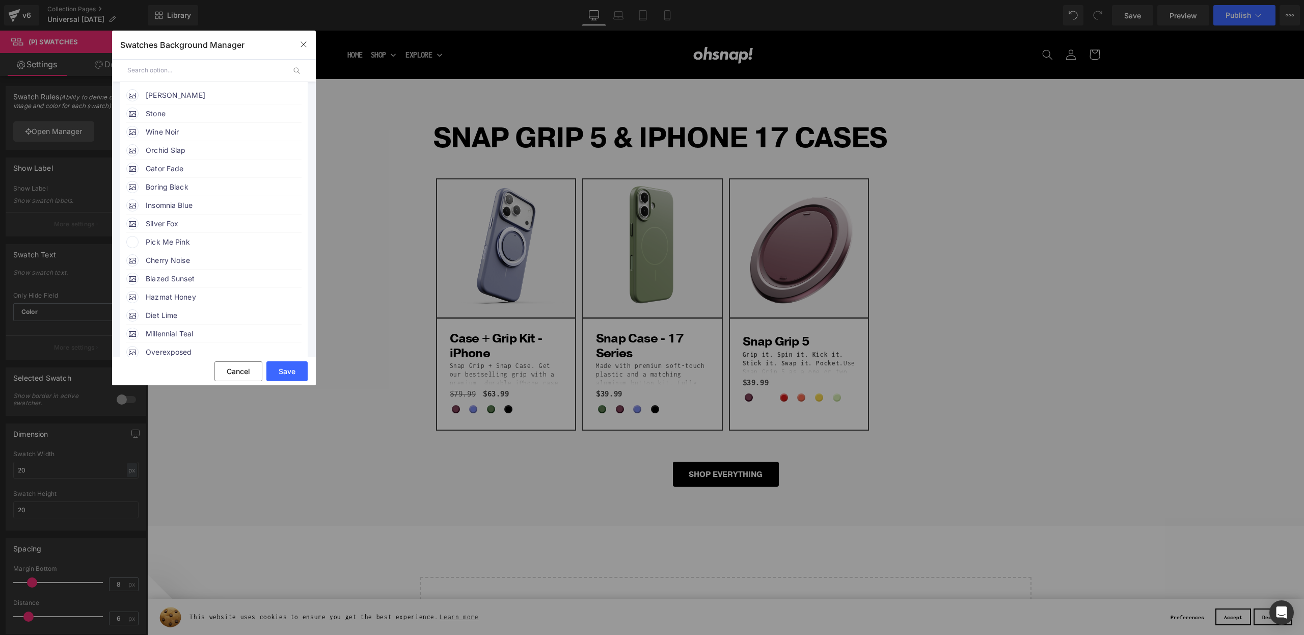
scroll to position [142, 0]
drag, startPoint x: 173, startPoint y: 222, endPoint x: 168, endPoint y: 230, distance: 9.4
click at [173, 220] on span "Silver Fox" at bounding box center [223, 213] width 155 height 12
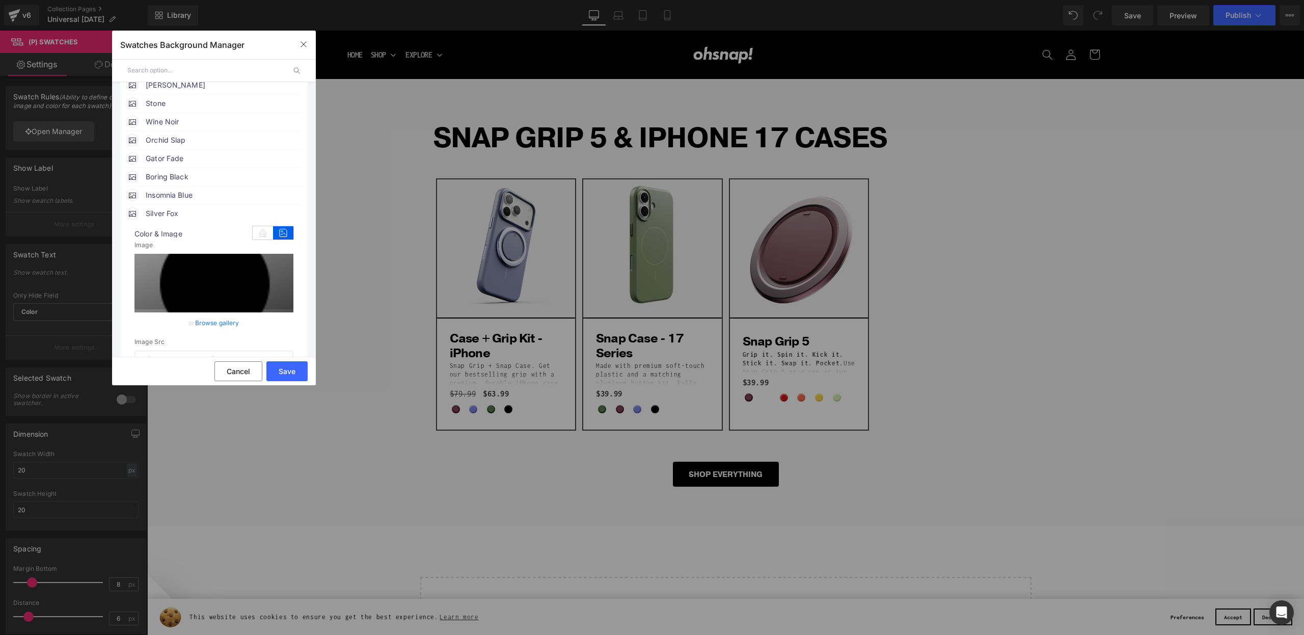
click at [176, 218] on span "Silver Fox" at bounding box center [223, 213] width 155 height 12
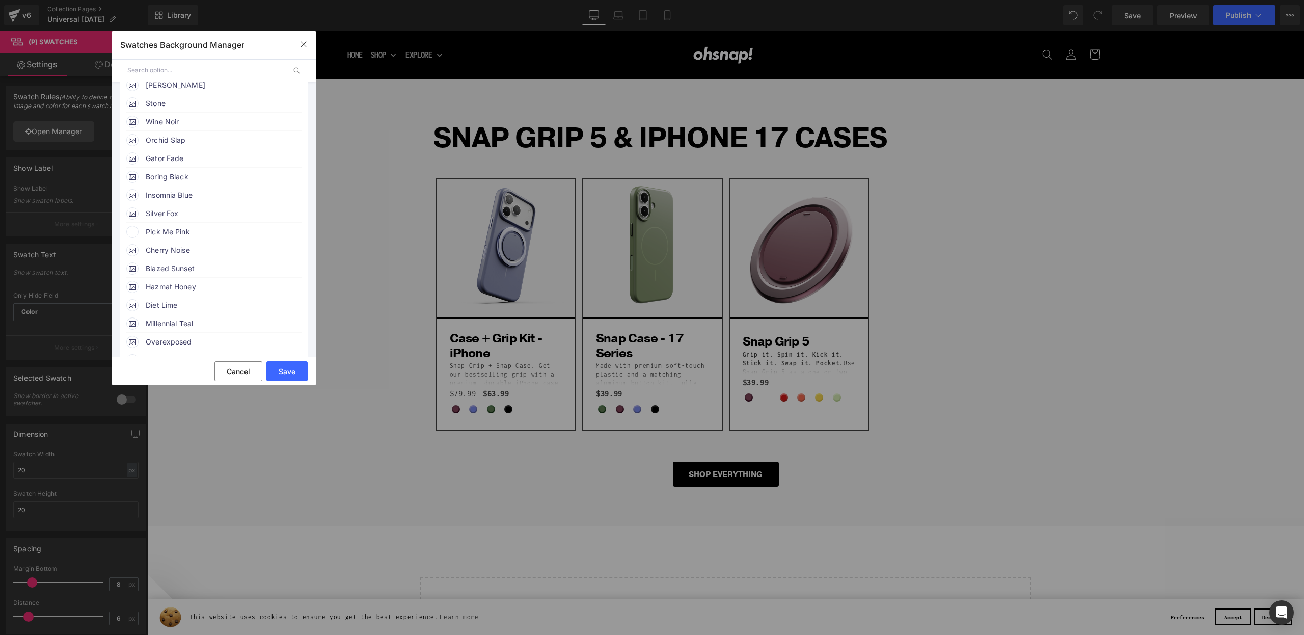
click at [169, 237] on span "Pick Me Pink" at bounding box center [223, 232] width 155 height 12
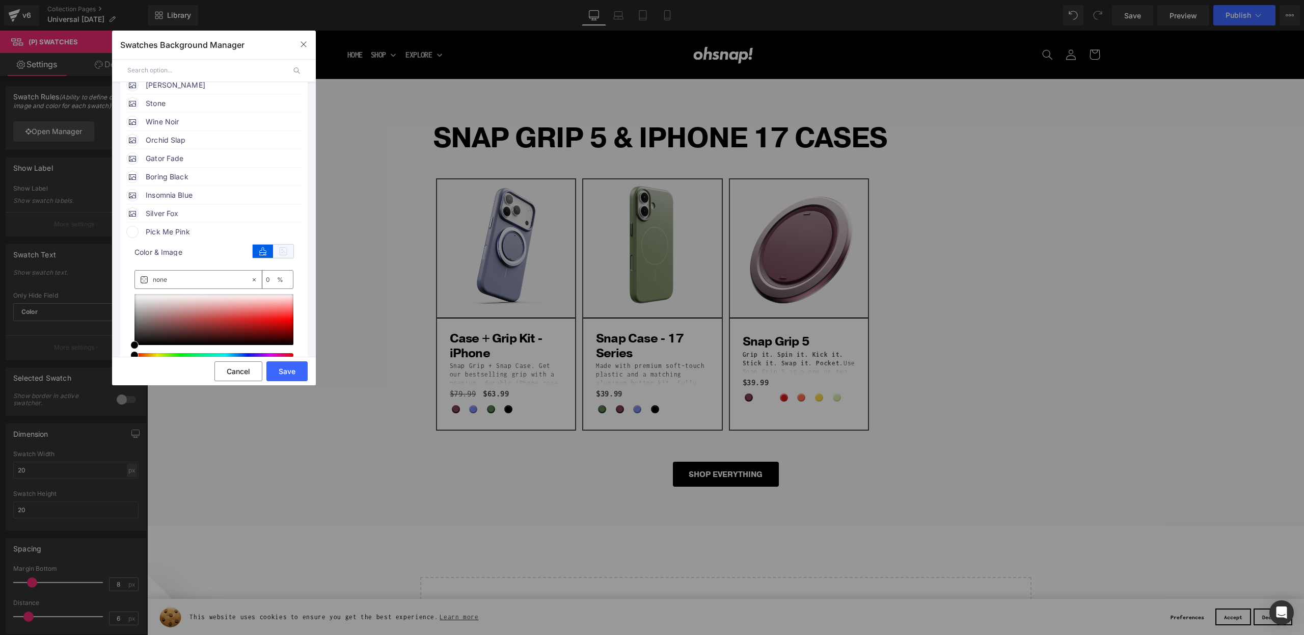
click at [283, 257] on icon at bounding box center [283, 251] width 20 height 13
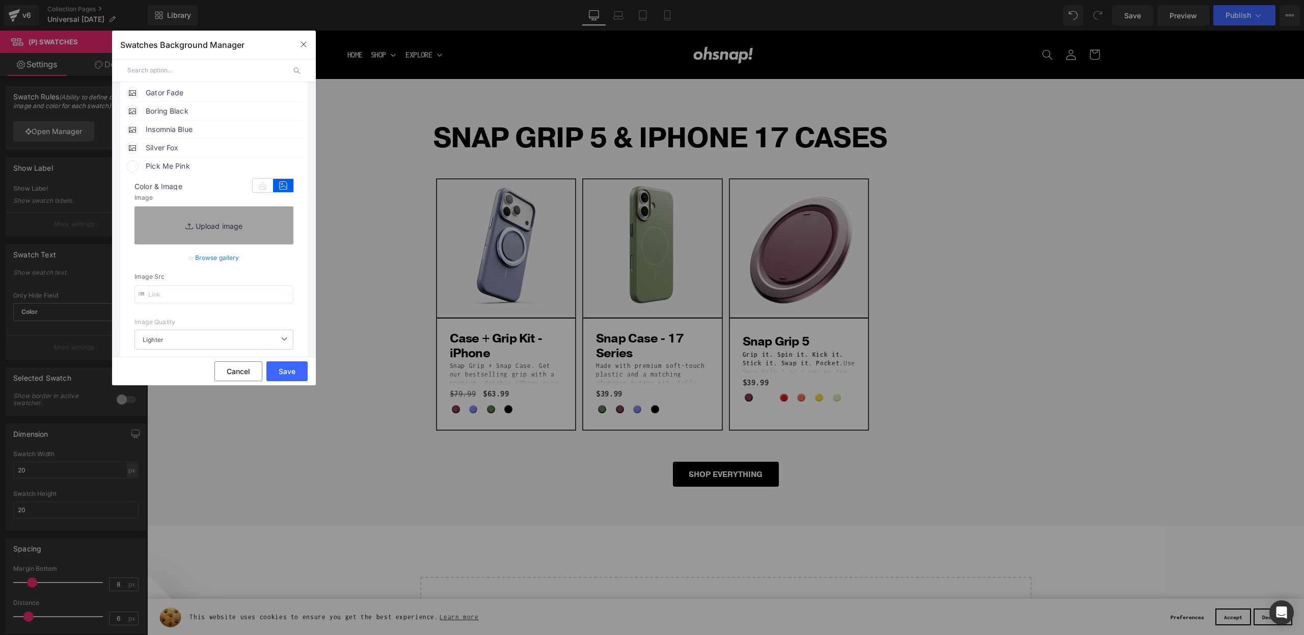
scroll to position [209, 0]
click at [193, 301] on input "text" at bounding box center [213, 292] width 159 height 18
paste input "https://cdn.shopify.com/s/files/1/0021/1930/3203/files/pink.png?v=1756925184"
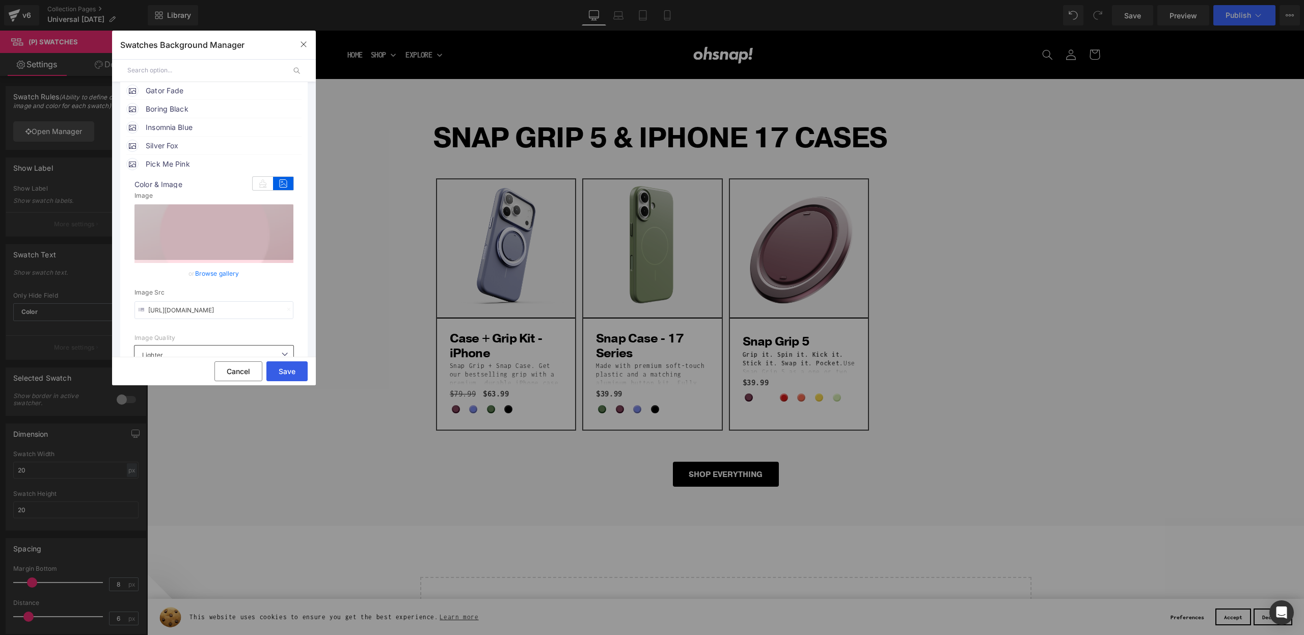
type input "https://cdn.shopify.com/s/files/1/0021/1930/3203/files/pink.png?v=1756925184"
click at [291, 368] on button "Save" at bounding box center [286, 371] width 41 height 20
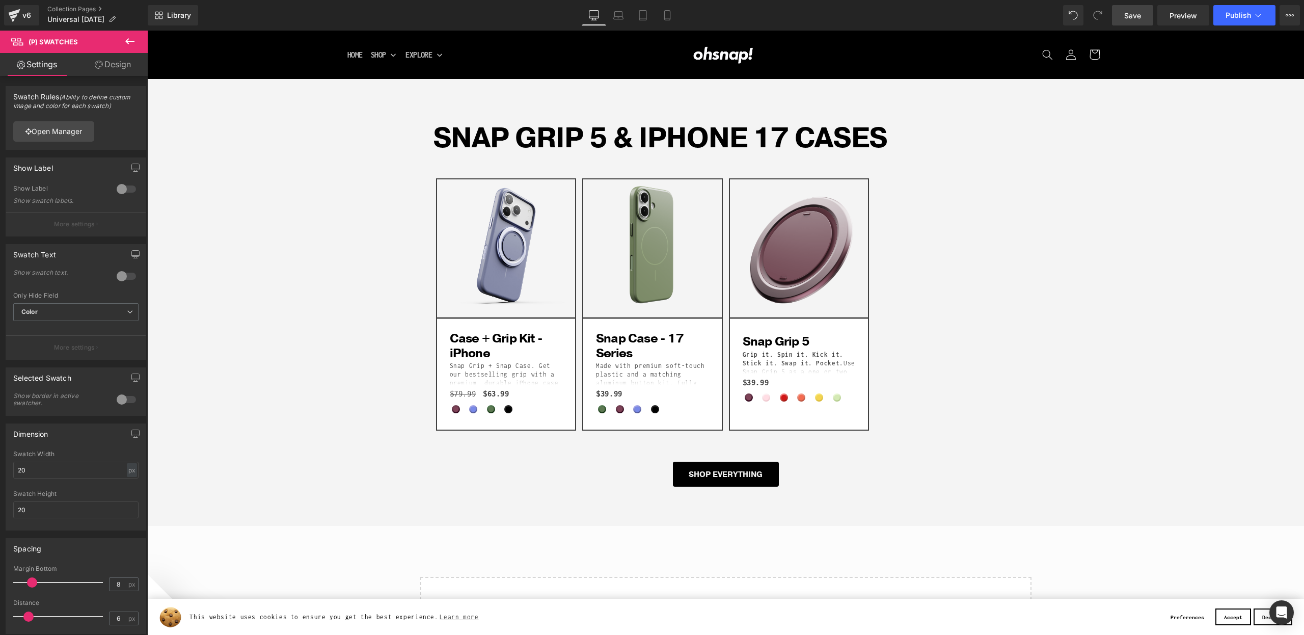
click at [1128, 16] on span "Save" at bounding box center [1132, 15] width 17 height 11
click at [1235, 19] on span "Publish" at bounding box center [1238, 15] width 25 height 8
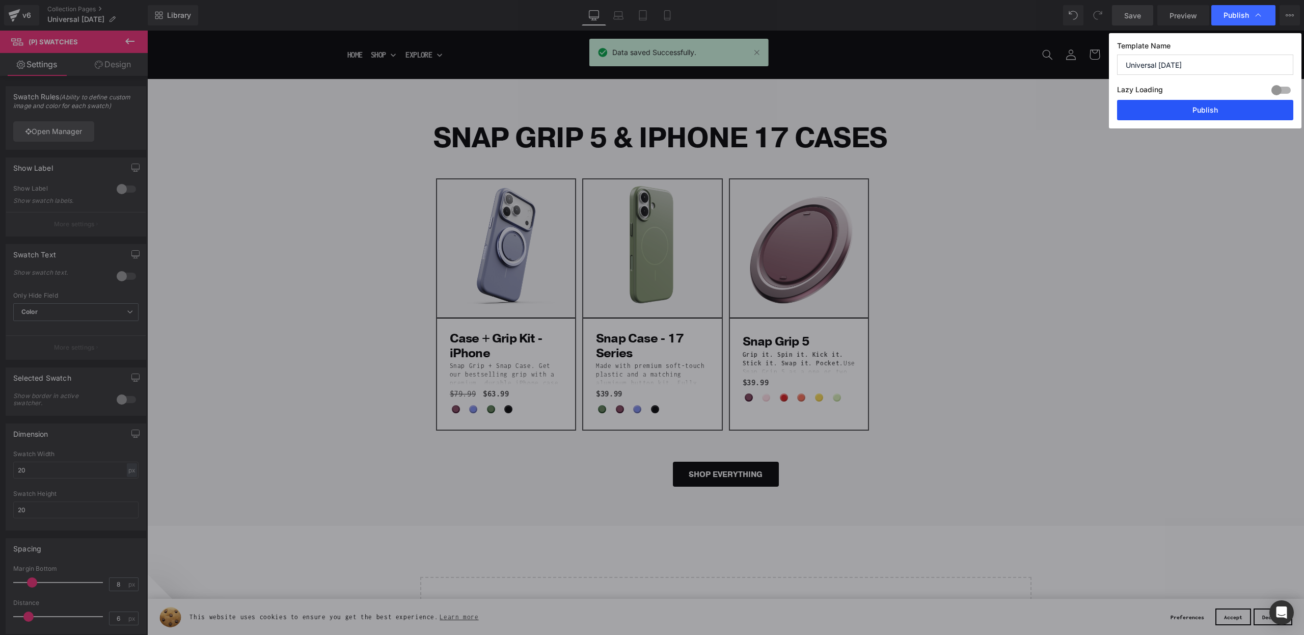
click at [1147, 110] on button "Publish" at bounding box center [1205, 110] width 176 height 20
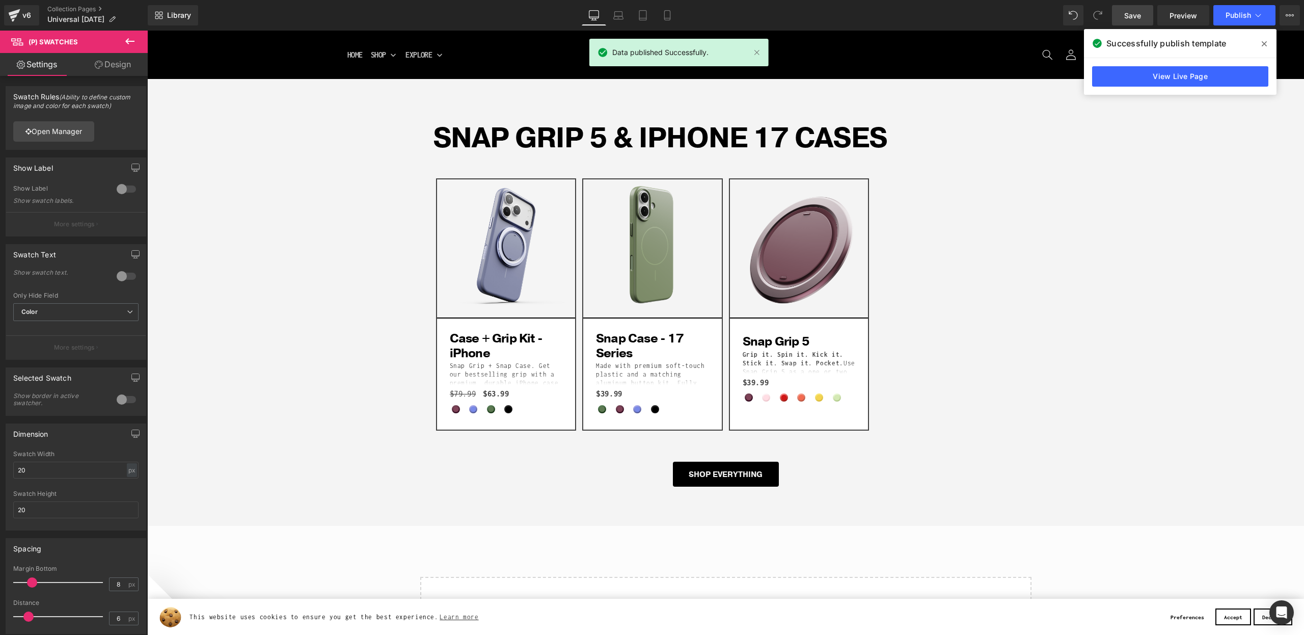
click at [1263, 38] on span at bounding box center [1264, 44] width 16 height 16
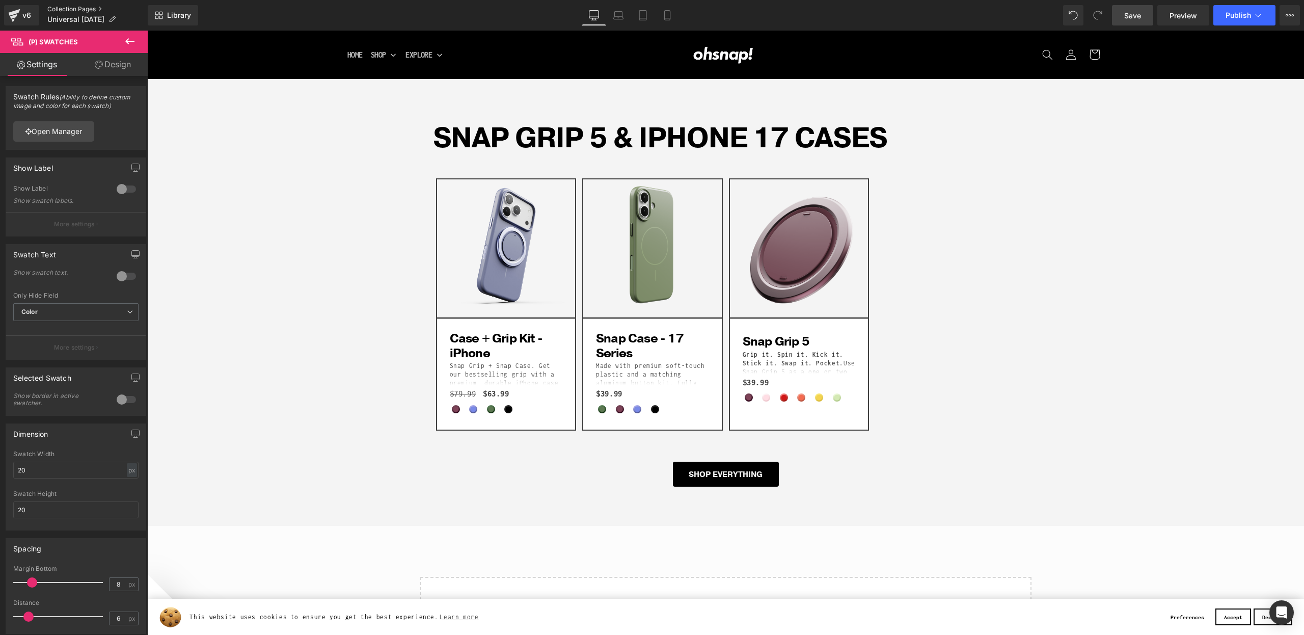
click at [76, 11] on link "Collection Pages" at bounding box center [97, 9] width 100 height 8
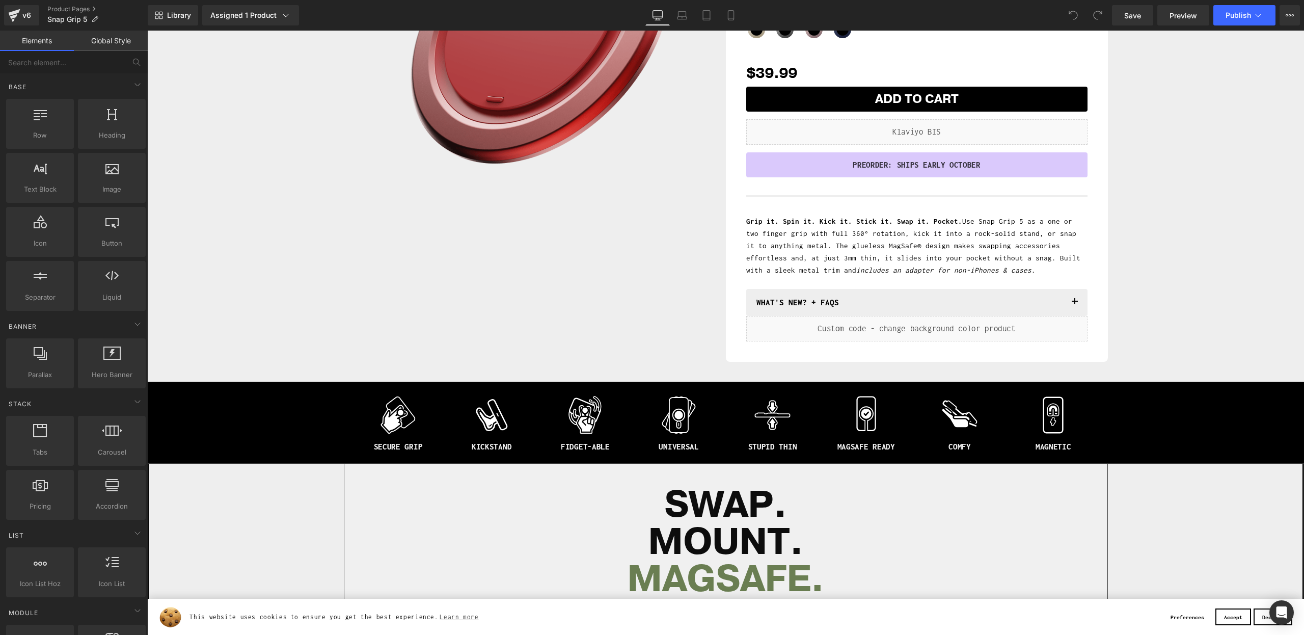
scroll to position [462, 0]
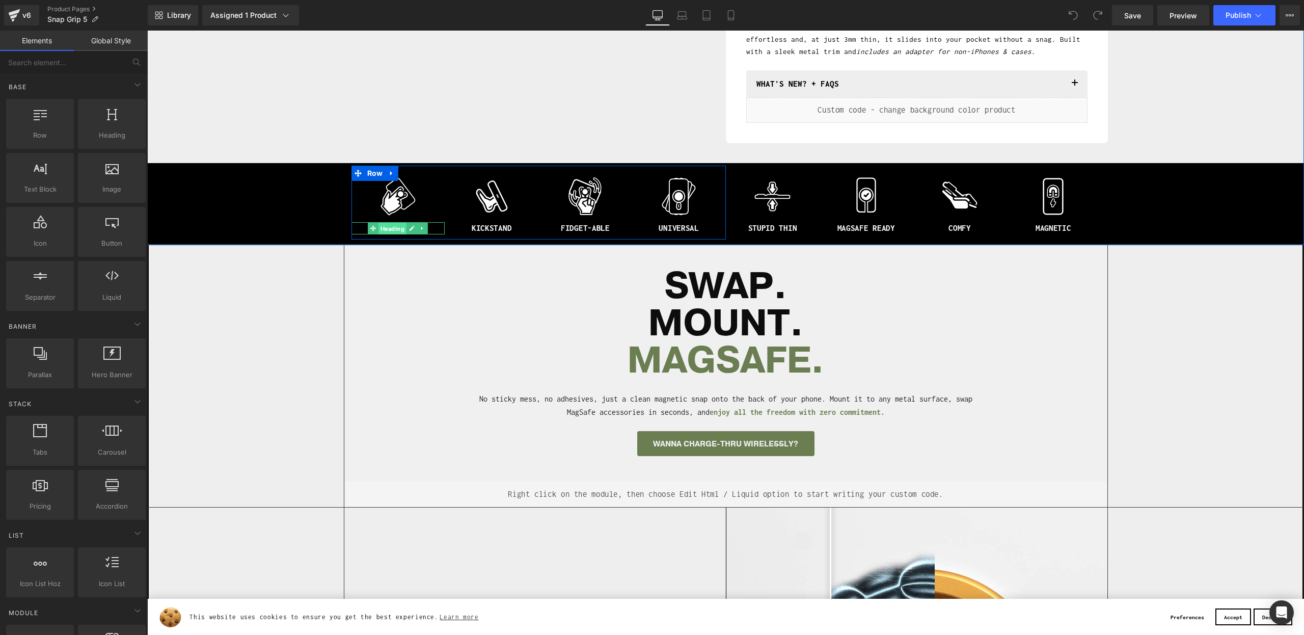
click at [386, 225] on span "Heading" at bounding box center [392, 229] width 28 height 12
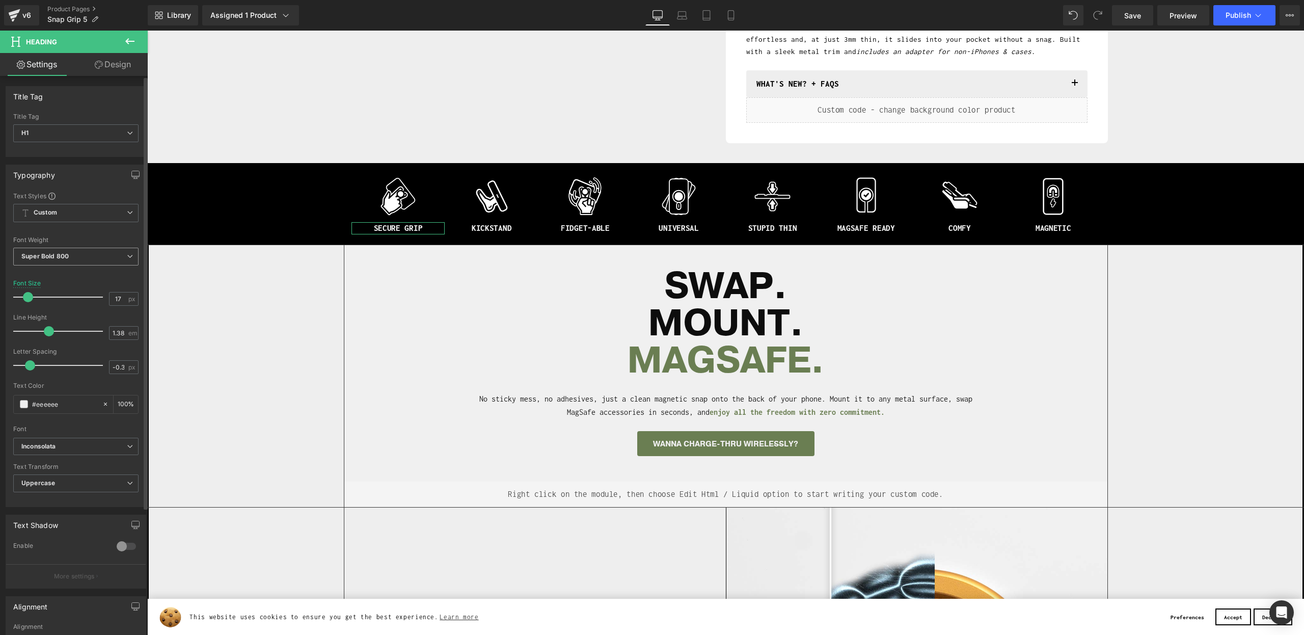
click at [96, 261] on span "Super Bold 800" at bounding box center [75, 257] width 125 height 18
click at [93, 322] on li "Semi Bold 600" at bounding box center [76, 329] width 126 height 15
click at [1145, 17] on link "Save" at bounding box center [1132, 15] width 41 height 20
click at [1176, 20] on span "Preview" at bounding box center [1184, 15] width 28 height 11
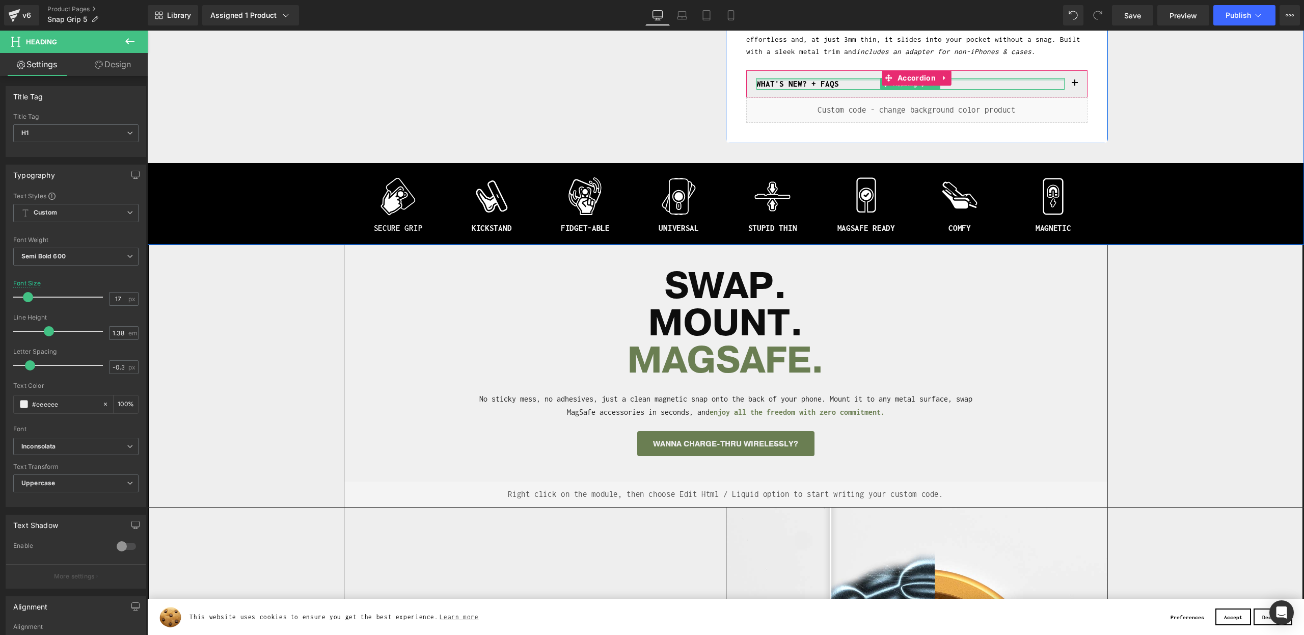
click at [786, 79] on div at bounding box center [910, 79] width 308 height 3
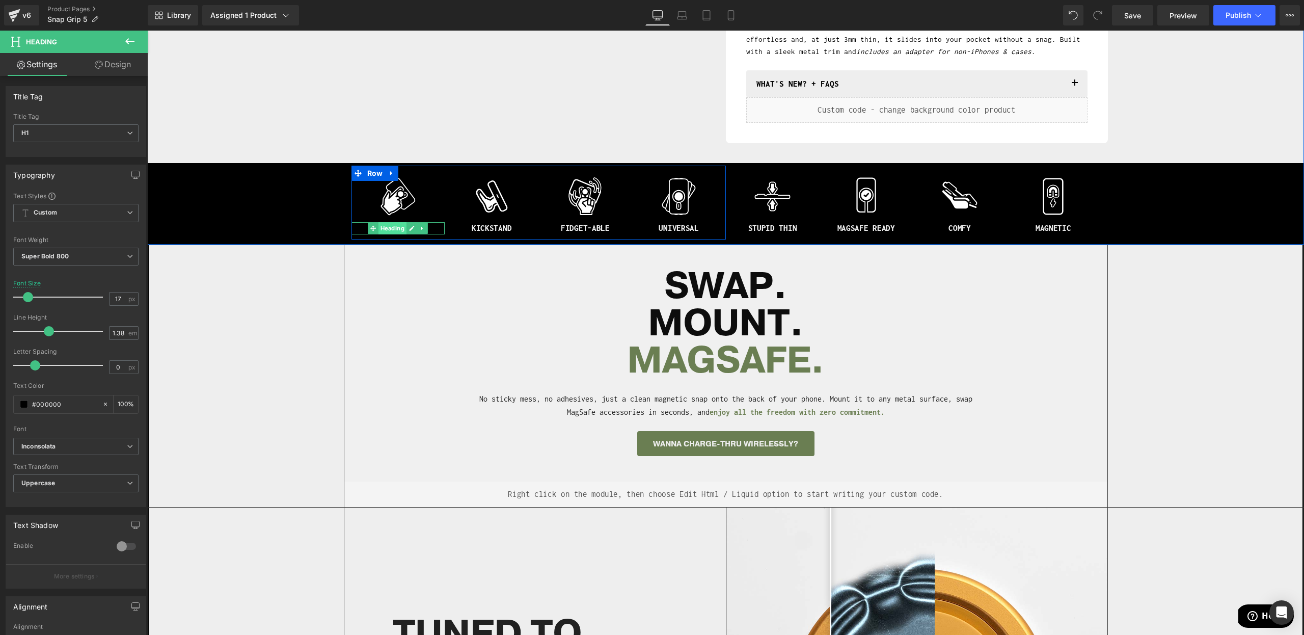
click at [388, 227] on span "Heading" at bounding box center [392, 228] width 28 height 12
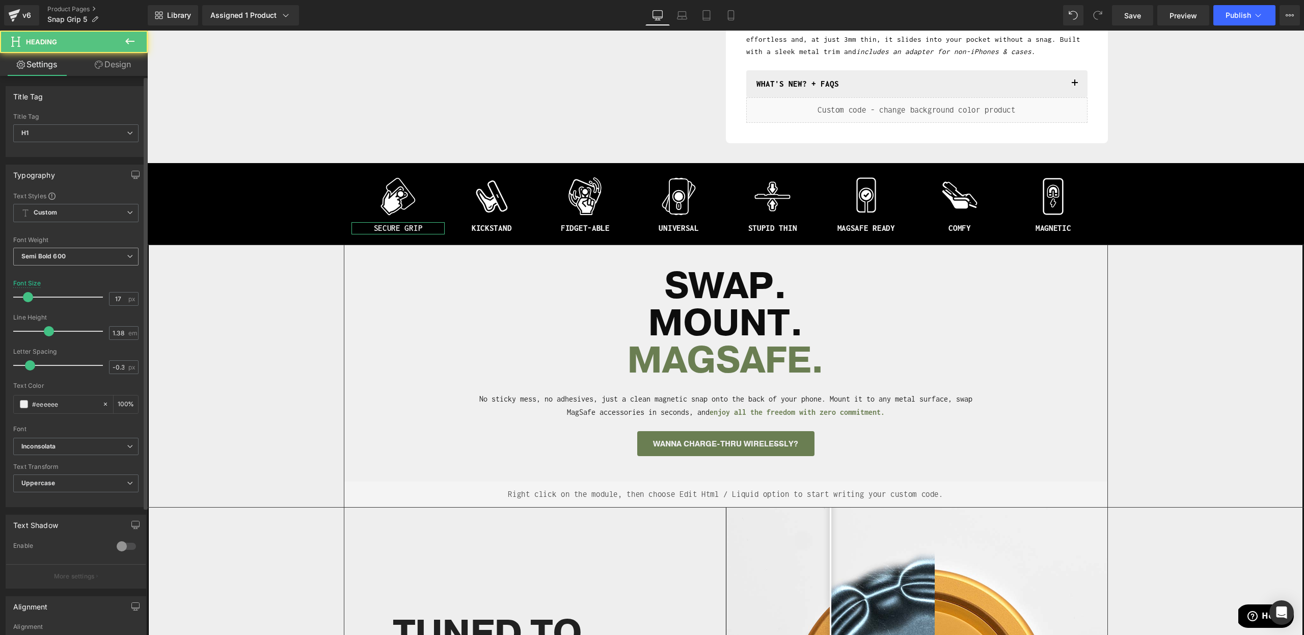
click at [68, 255] on span "Semi Bold 600" at bounding box center [75, 257] width 125 height 18
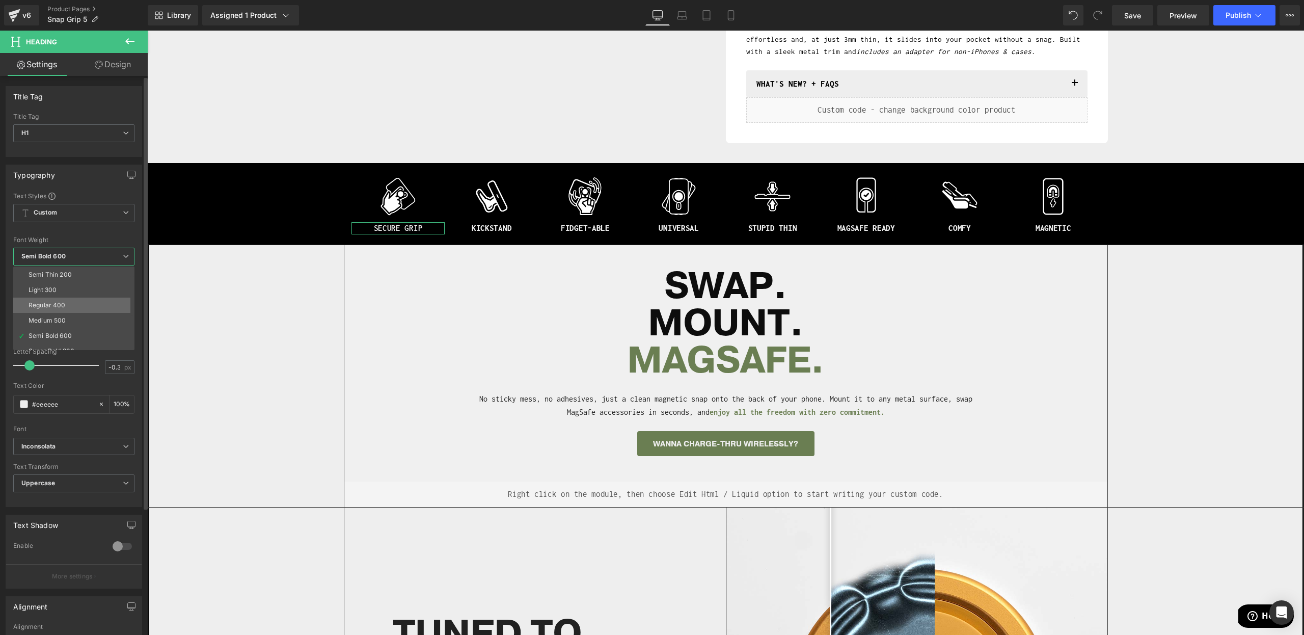
scroll to position [17, 0]
click at [59, 346] on div "Super Bold 800" at bounding box center [52, 348] width 46 height 7
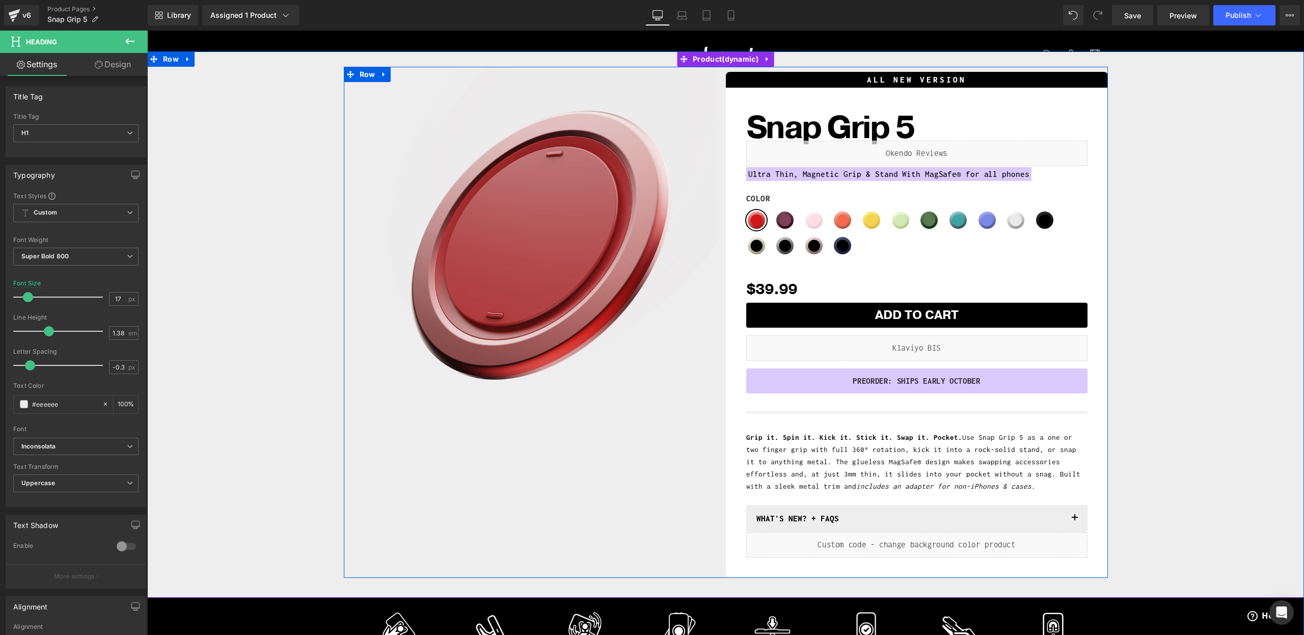
scroll to position [265, 0]
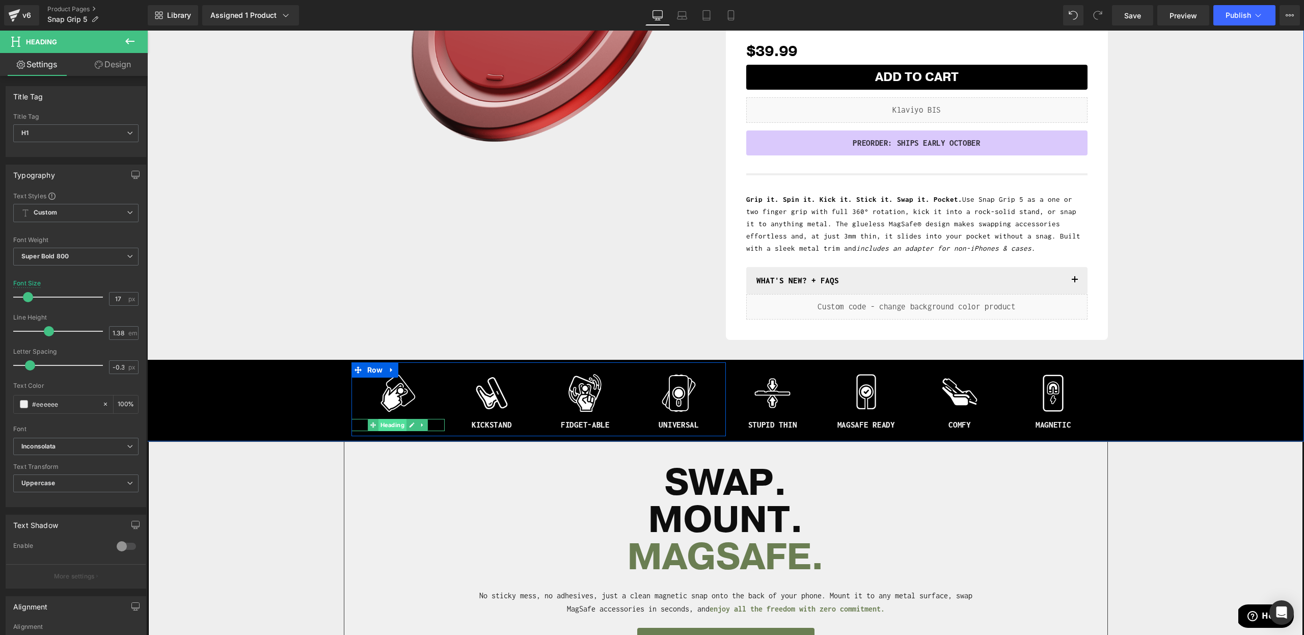
click at [403, 425] on span "Heading" at bounding box center [392, 425] width 28 height 12
click at [792, 280] on h1 "WHAT's NEW? + FAQs" at bounding box center [910, 281] width 308 height 12
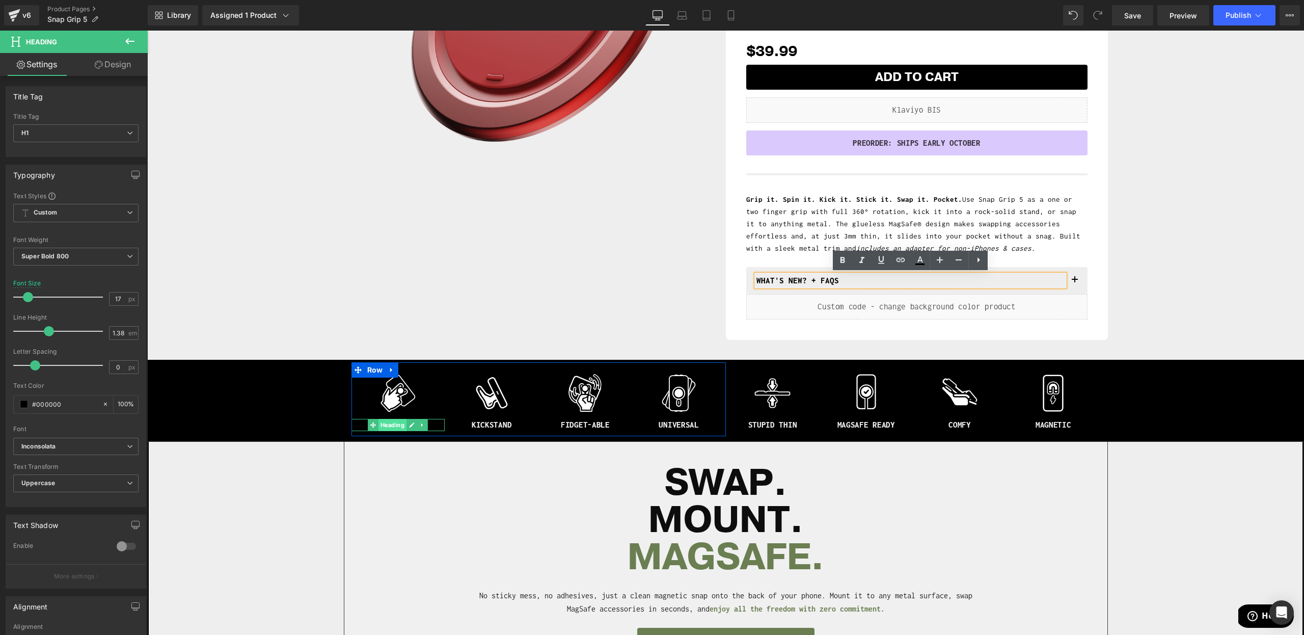
click at [387, 424] on span "Heading" at bounding box center [392, 425] width 28 height 12
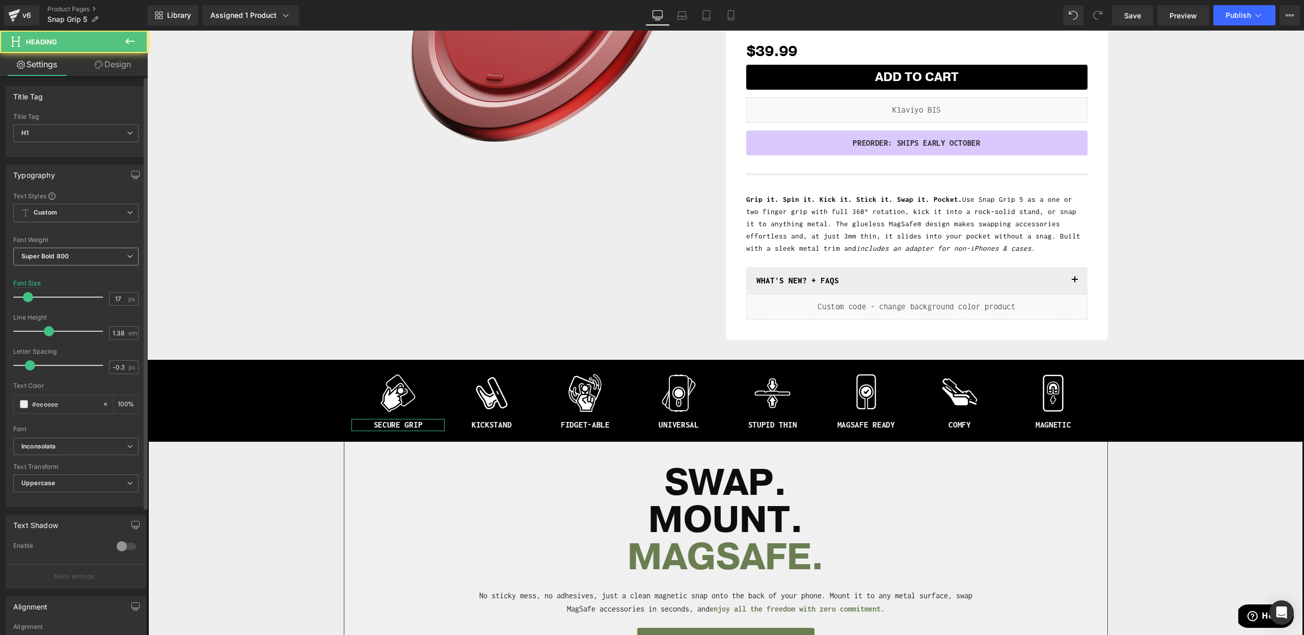
click at [66, 253] on b "Super Bold 800" at bounding box center [44, 256] width 47 height 8
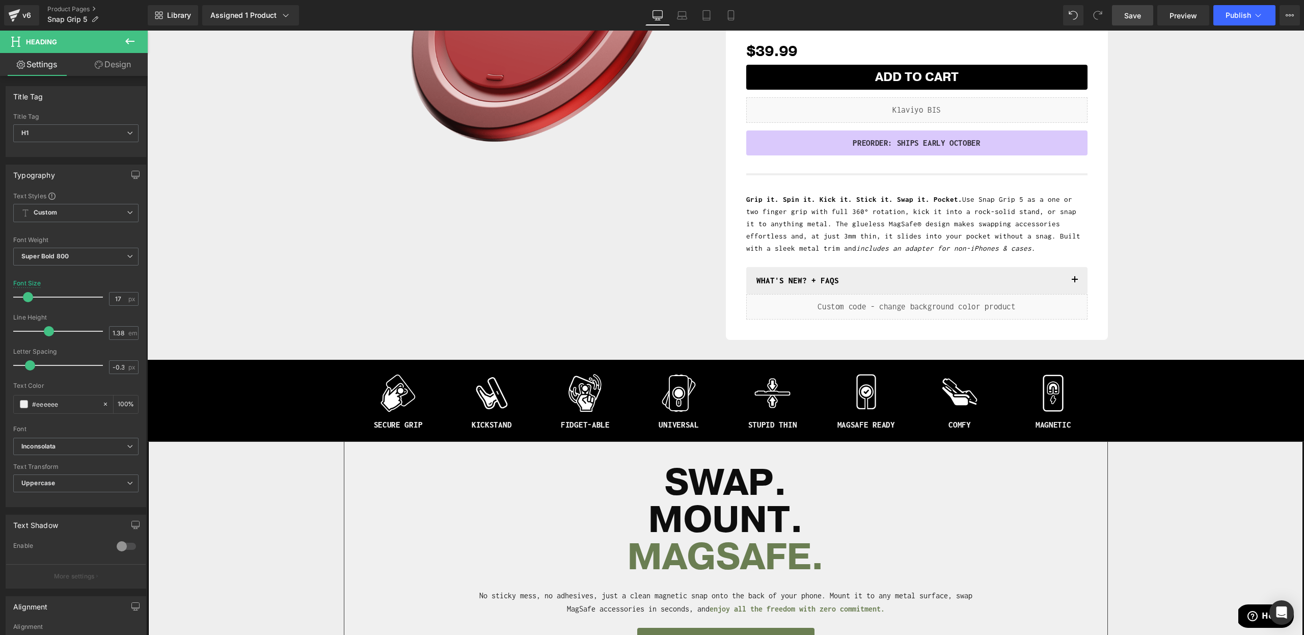
click at [1135, 16] on span "Save" at bounding box center [1132, 15] width 17 height 11
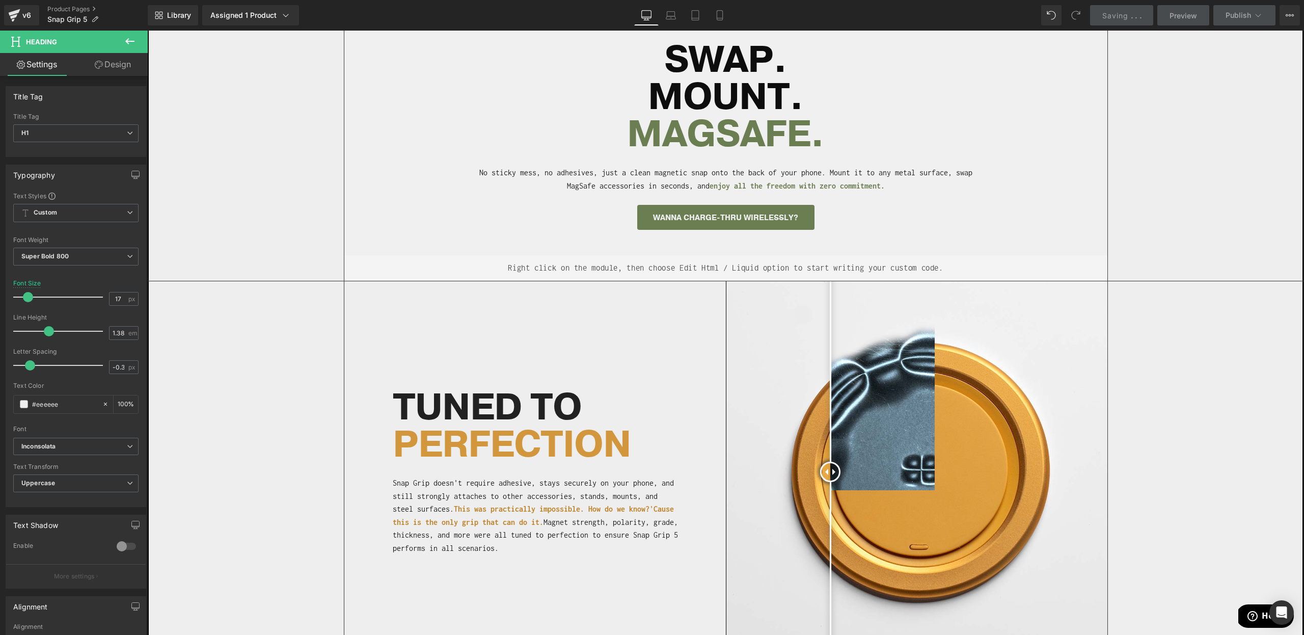
scroll to position [0, 0]
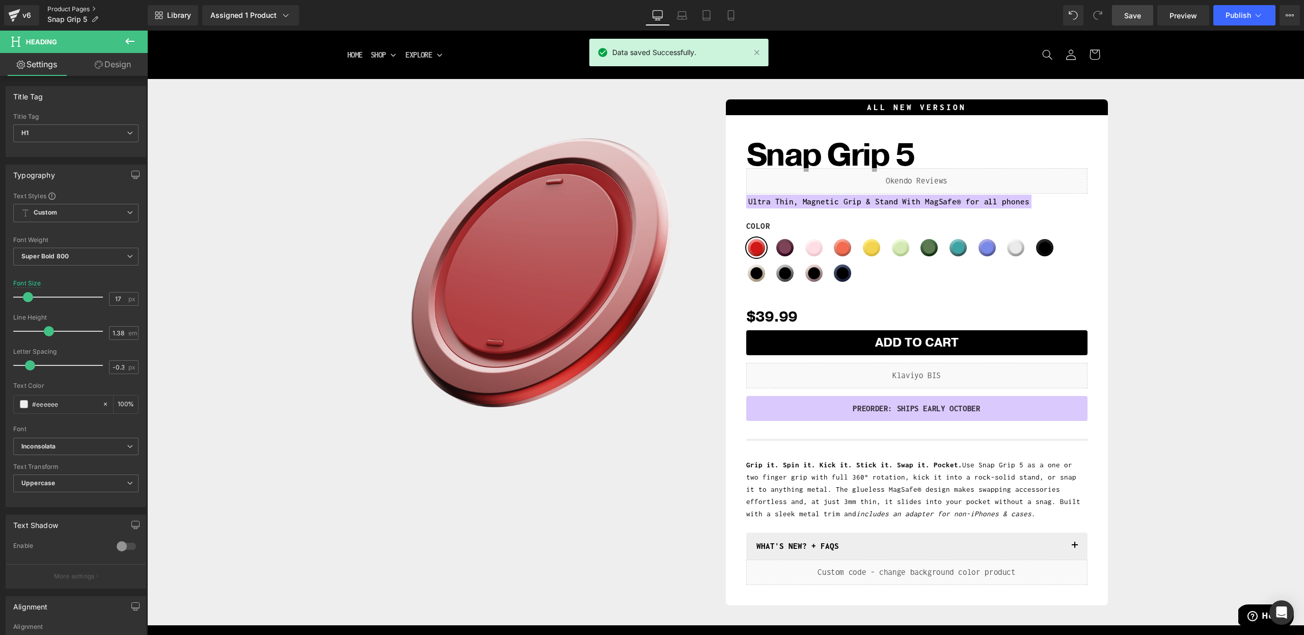
click at [74, 12] on link "Product Pages" at bounding box center [97, 9] width 100 height 8
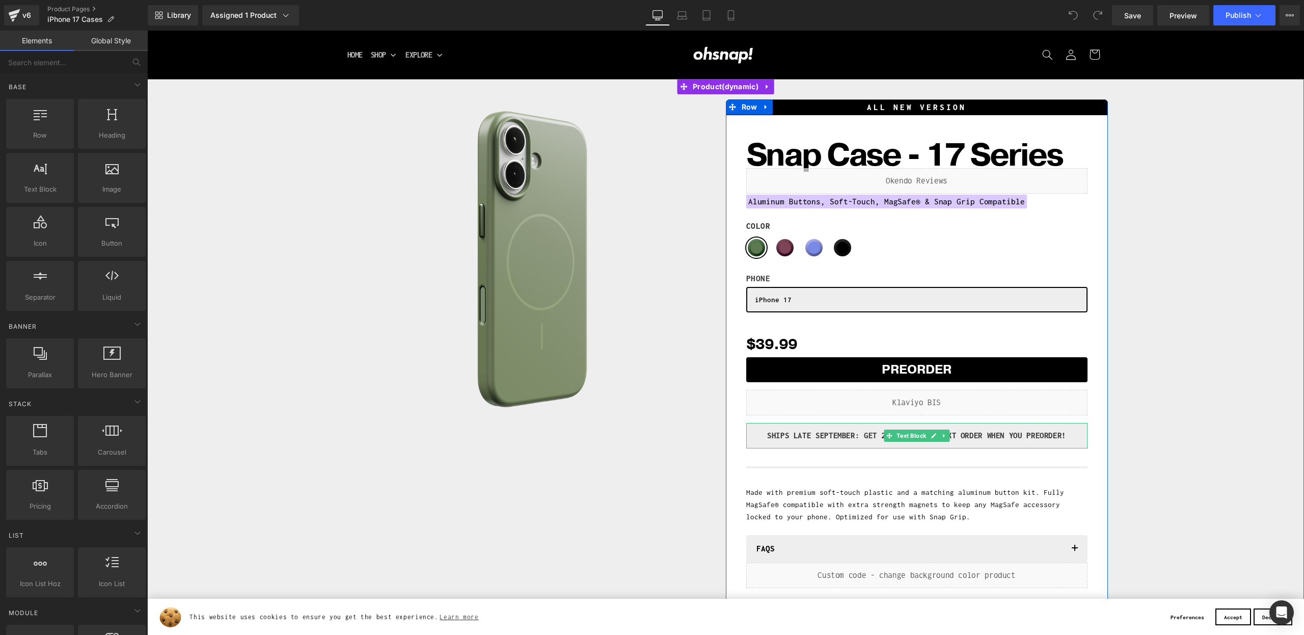
click at [806, 437] on p "SHIPS LATE SEPTEMBER: GET 20% Off YOUR NEXT ORDER WHEN YOU Preorder!" at bounding box center [917, 435] width 326 height 15
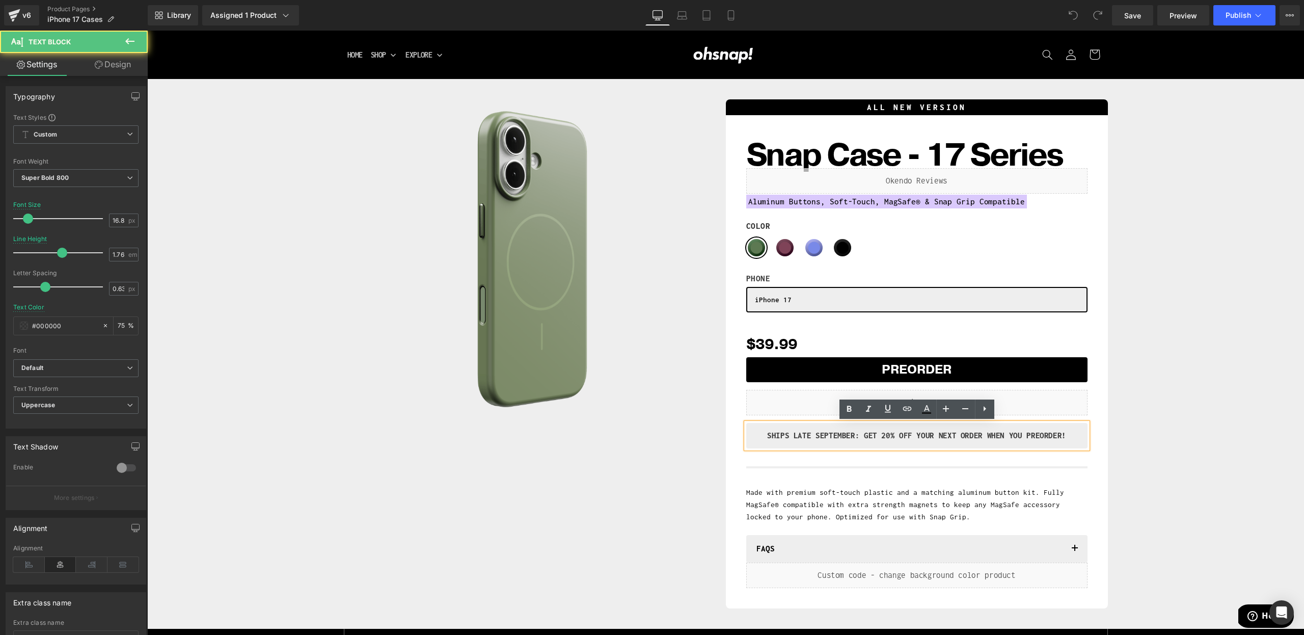
click at [791, 437] on p "SHIPS LATE SEPTEMBER: GET 20% Off YOUR NEXT ORDER WHEN YOU Preorder!" at bounding box center [917, 435] width 326 height 15
click at [764, 438] on p "SHIPS LATE SEPTEMBER: GET 20% Off YOUR NEXT ORDER WHEN YOU Preorder!" at bounding box center [917, 435] width 326 height 15
click at [763, 438] on p "SHIPS LATE SEPTEMBER: GET 20% Off YOUR NEXT ORDER WHEN YOU Preorder!" at bounding box center [917, 435] width 326 height 15
click at [759, 440] on p "SHIPS LATE SEPTEMBER: GET 20% Off YOUR NEXT ORDER WHEN YOU Preorder!" at bounding box center [917, 435] width 326 height 15
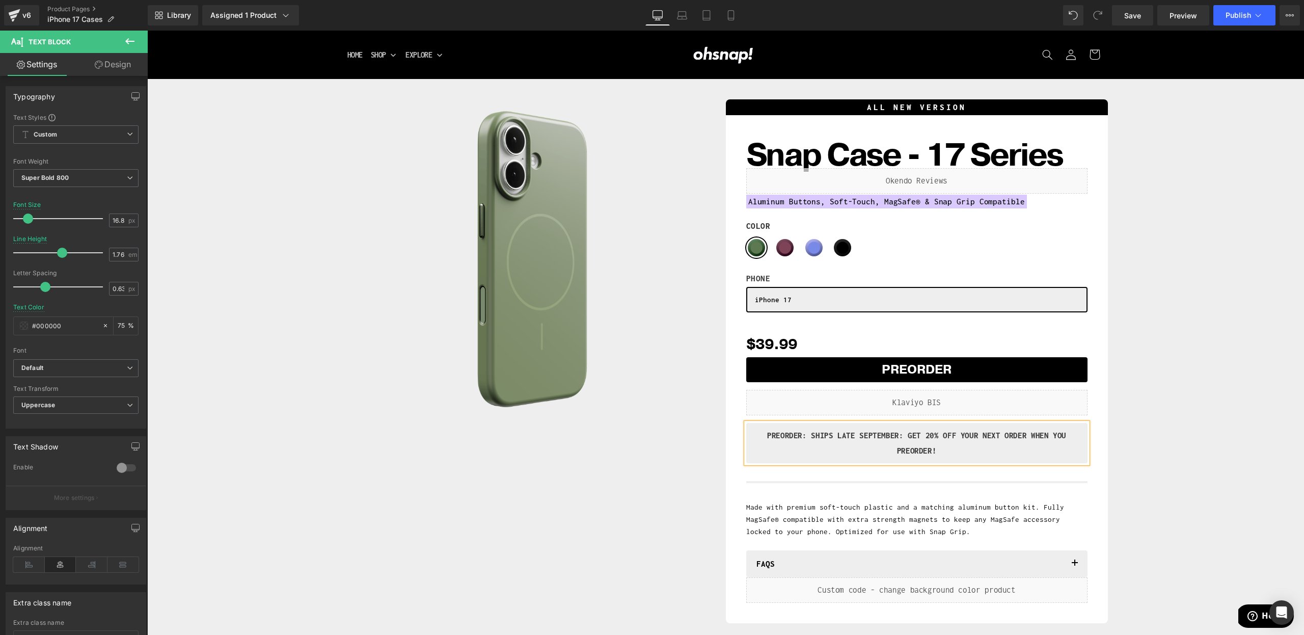
click at [842, 440] on p "PREORDER: SHIPS LATE SEPTEMBER: GET 20% Off YOUR NEXT ORDER WHEN YOU Preorder!" at bounding box center [917, 443] width 326 height 30
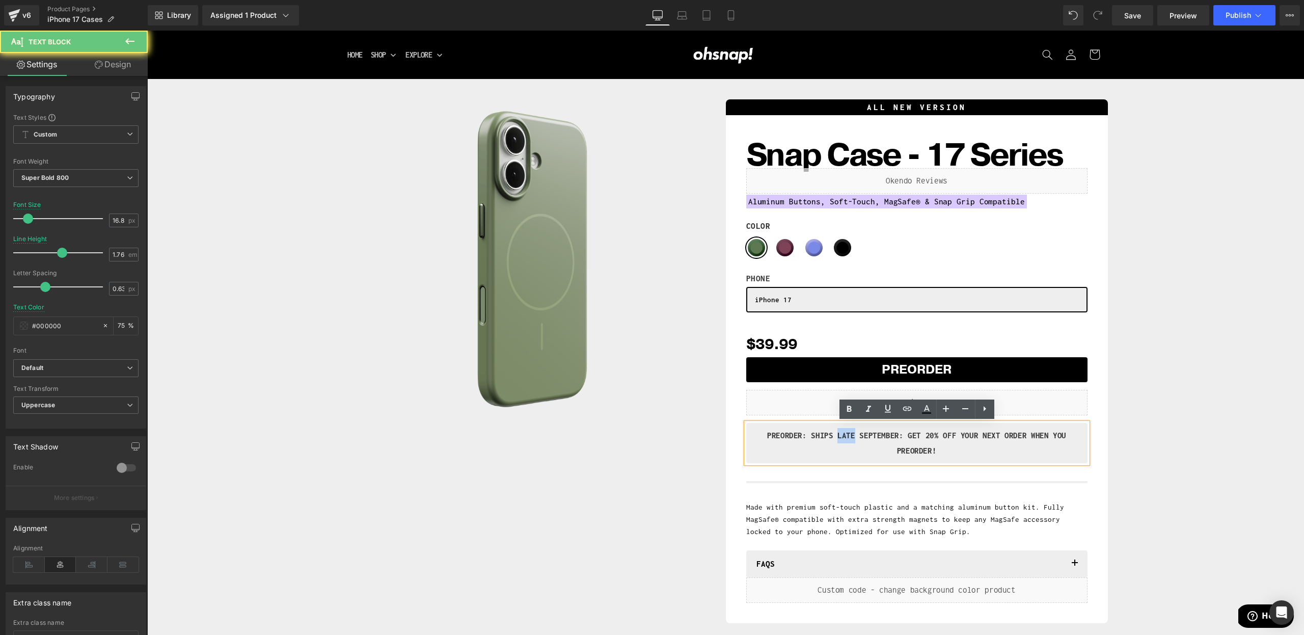
click at [842, 440] on p "PREORDER: SHIPS LATE SEPTEMBER: GET 20% Off YOUR NEXT ORDER WHEN YOU Preorder!" at bounding box center [917, 443] width 326 height 30
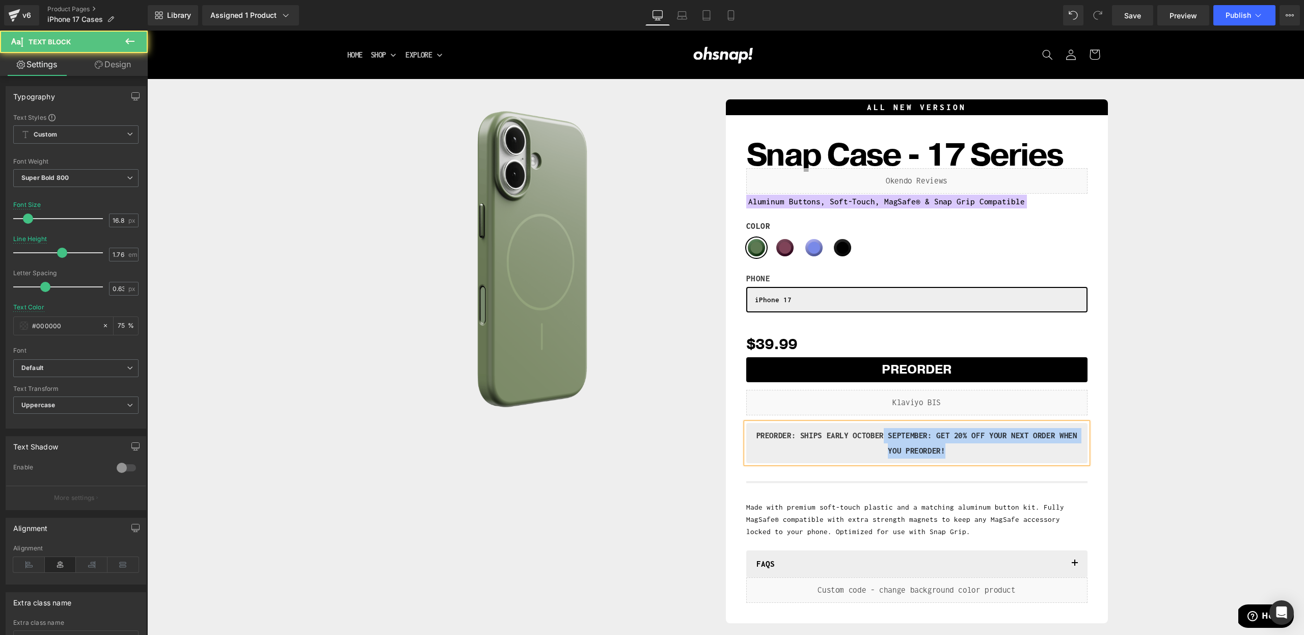
drag, startPoint x: 895, startPoint y: 435, endPoint x: 1003, endPoint y: 459, distance: 110.2
click at [1003, 459] on div "PREORDER: SHIPS EARLY OCTOBER SEPTEMBER: GET 20% Off YOUR NEXT ORDER WHEN YOU P…" at bounding box center [916, 443] width 341 height 40
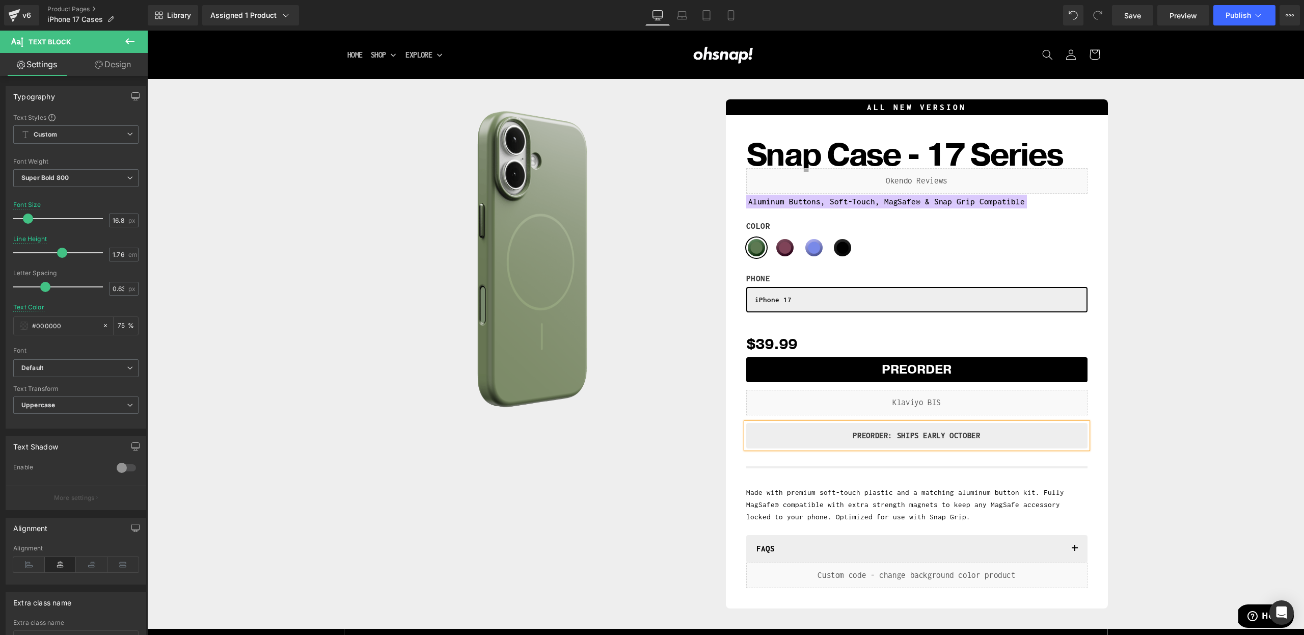
click at [1233, 353] on div "Sale Off (P) Image Row ALL NEW VERSION Heading Snap Case - 17 Series (P) Title …" at bounding box center [725, 351] width 1147 height 514
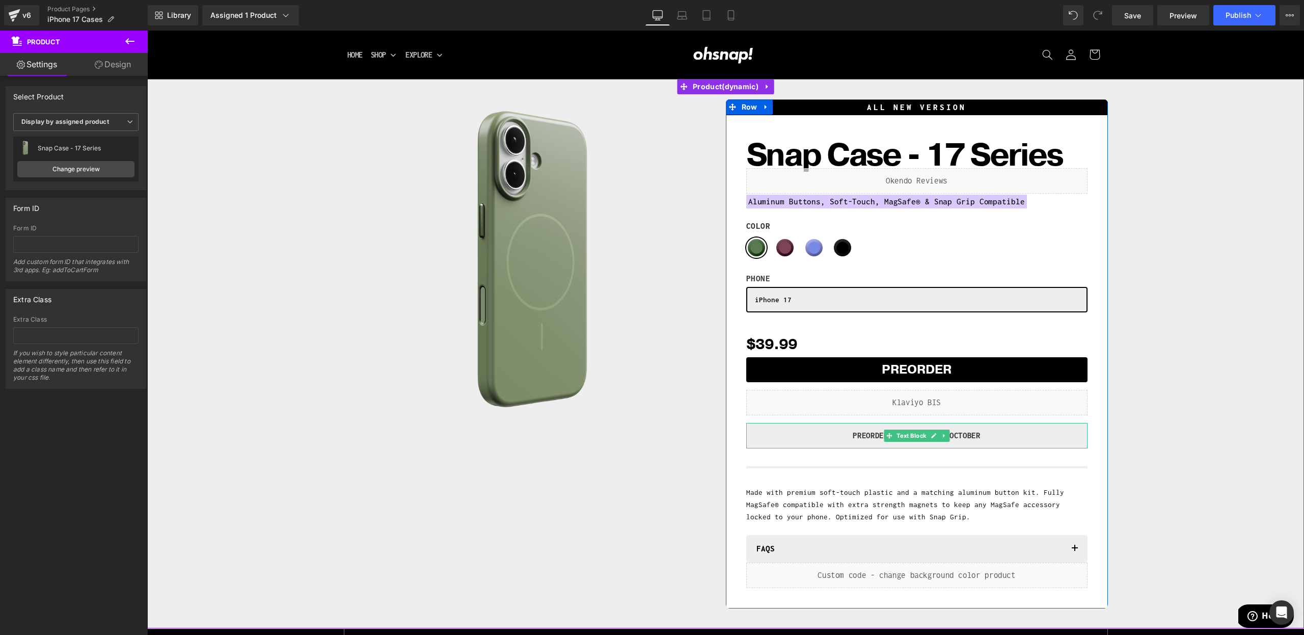
click at [787, 433] on p "PREORDER: SHIPS EARLY OCTOBER" at bounding box center [917, 435] width 326 height 15
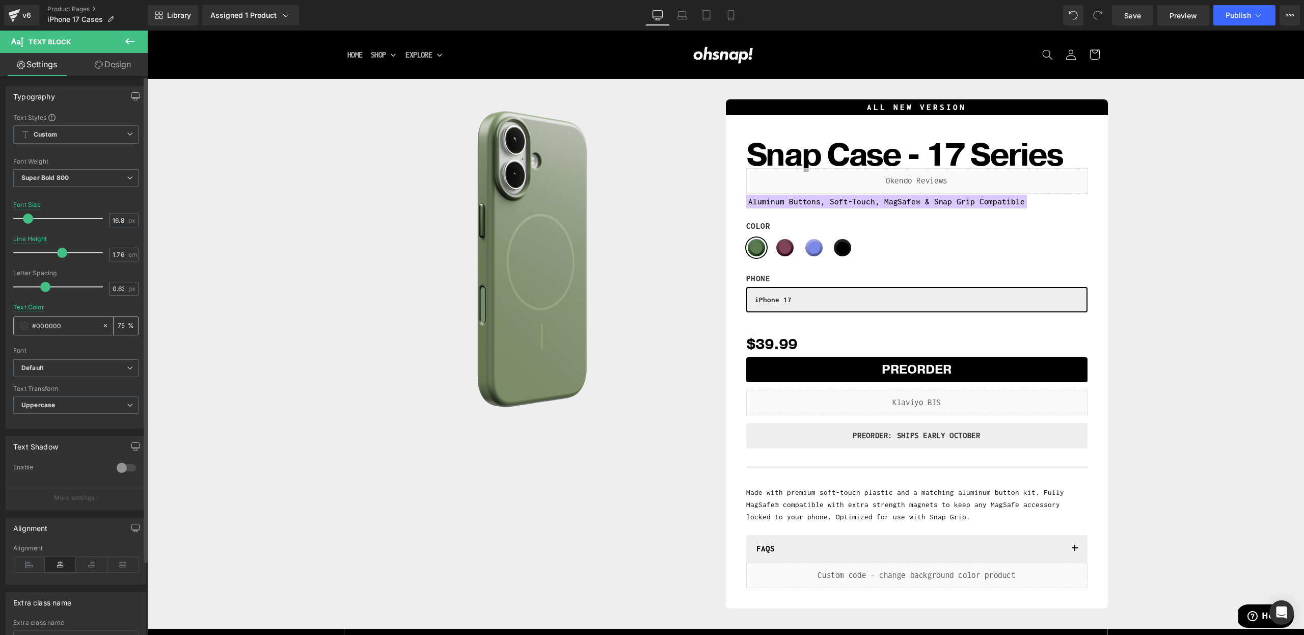
click at [51, 321] on input "#000000" at bounding box center [64, 325] width 65 height 11
click at [90, 58] on link "Design" at bounding box center [113, 64] width 74 height 23
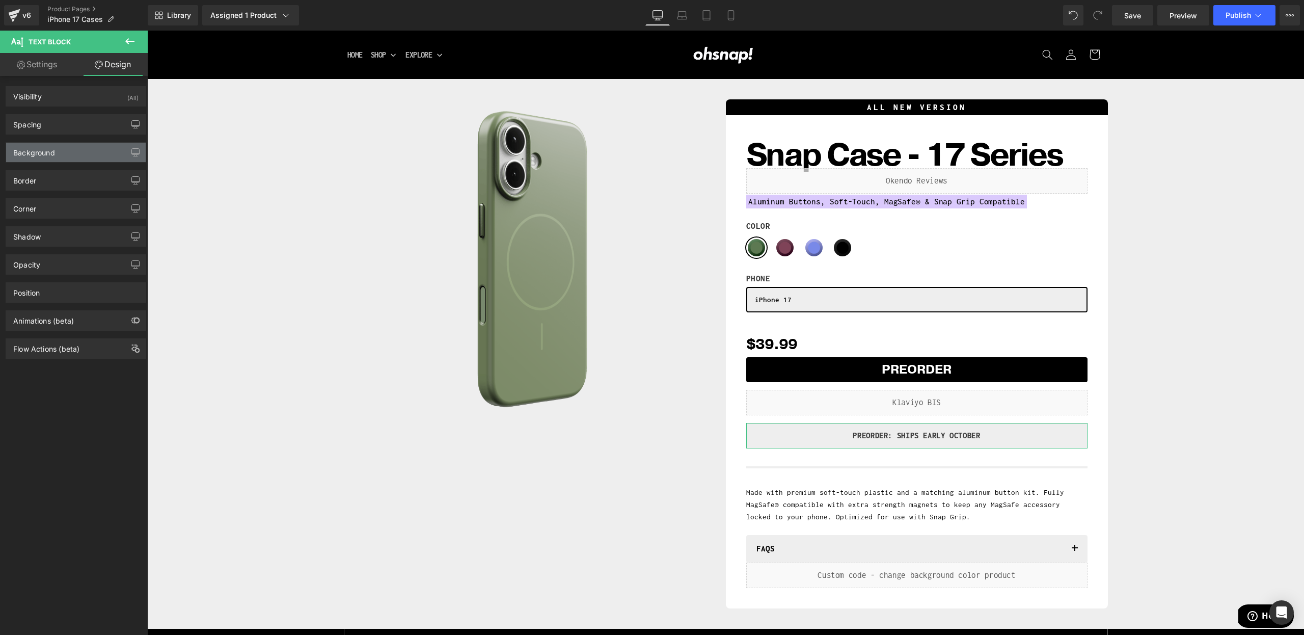
click at [59, 155] on div "Background" at bounding box center [76, 152] width 140 height 19
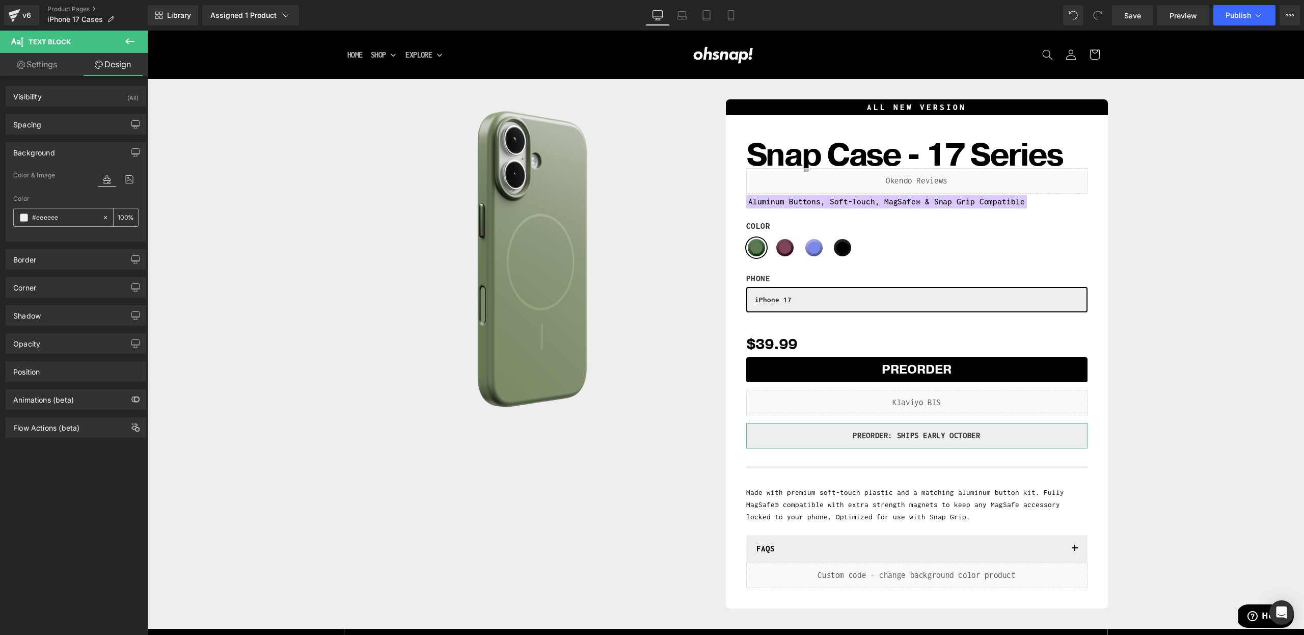
click at [62, 221] on input "#eeeeee" at bounding box center [64, 217] width 65 height 11
paste input "DBC9FD"
type input "DBC9FD"
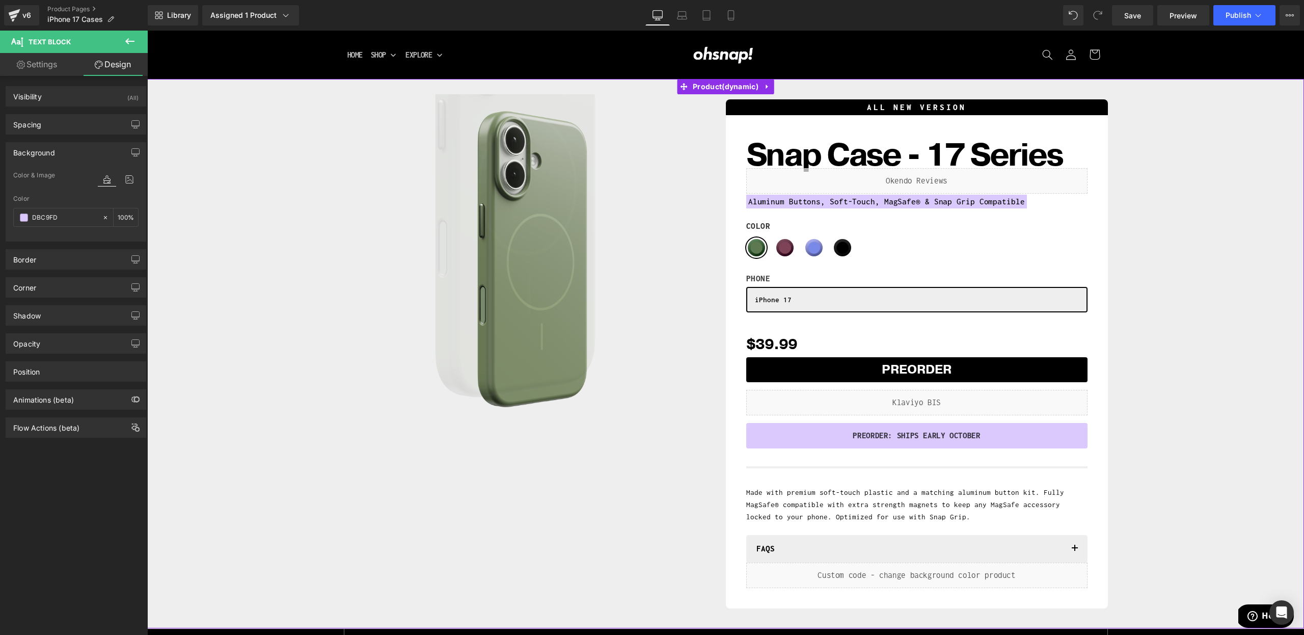
click at [639, 463] on div "Sale Off (P) Image Row" at bounding box center [535, 351] width 382 height 514
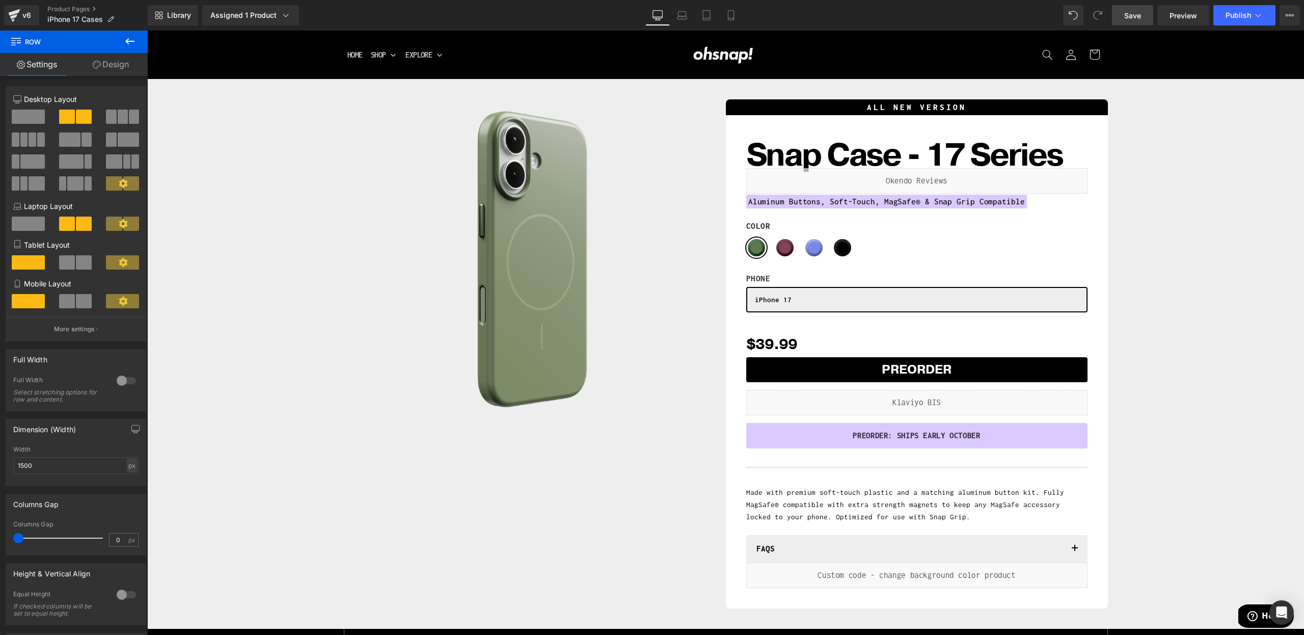
click at [1141, 18] on span "Save" at bounding box center [1132, 15] width 17 height 11
click at [1222, 17] on button "Publish" at bounding box center [1244, 15] width 62 height 20
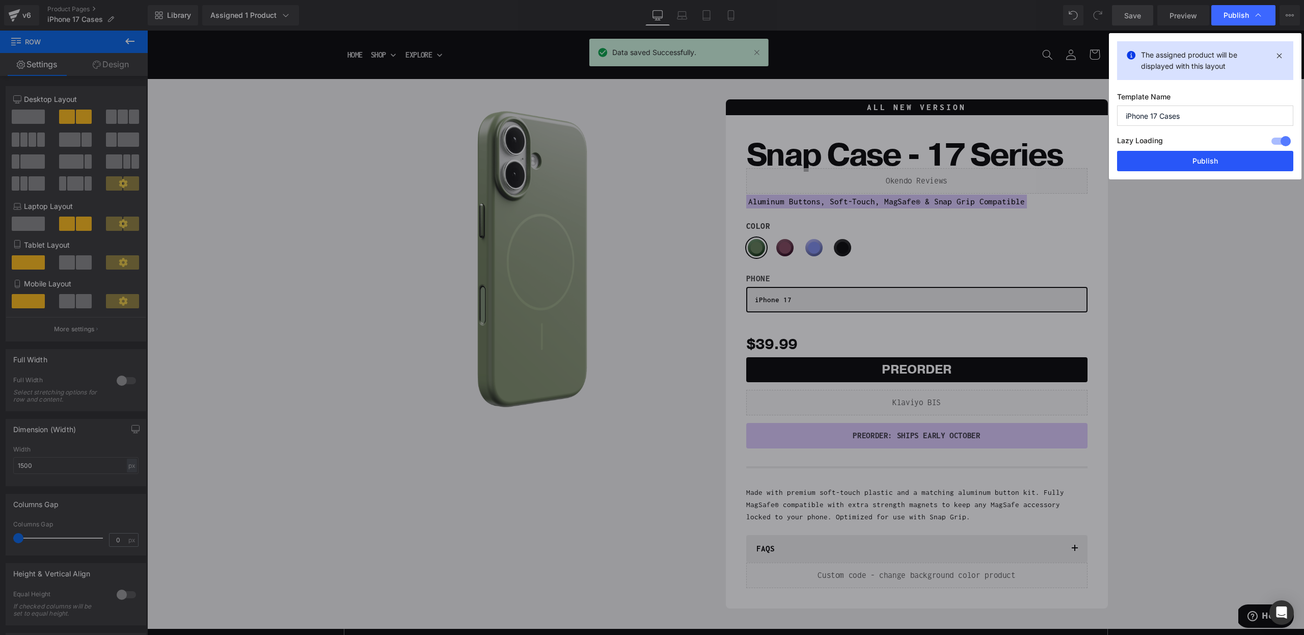
click at [1196, 156] on button "Publish" at bounding box center [1205, 161] width 176 height 20
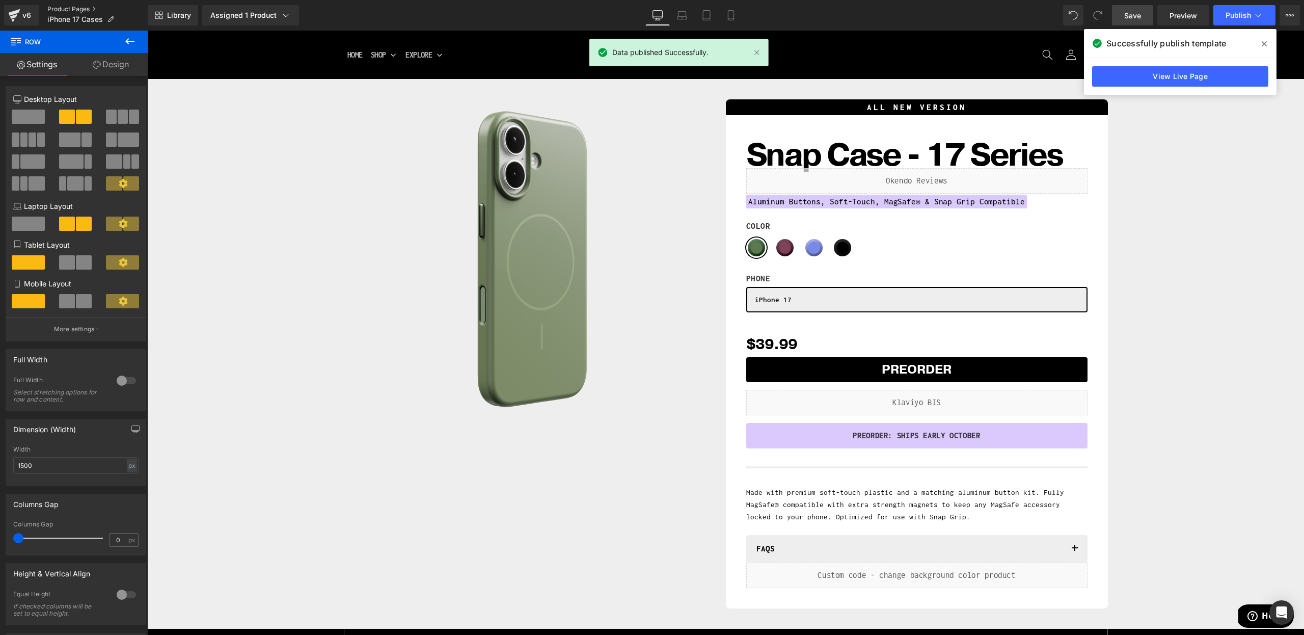
click at [69, 7] on link "Product Pages" at bounding box center [97, 9] width 100 height 8
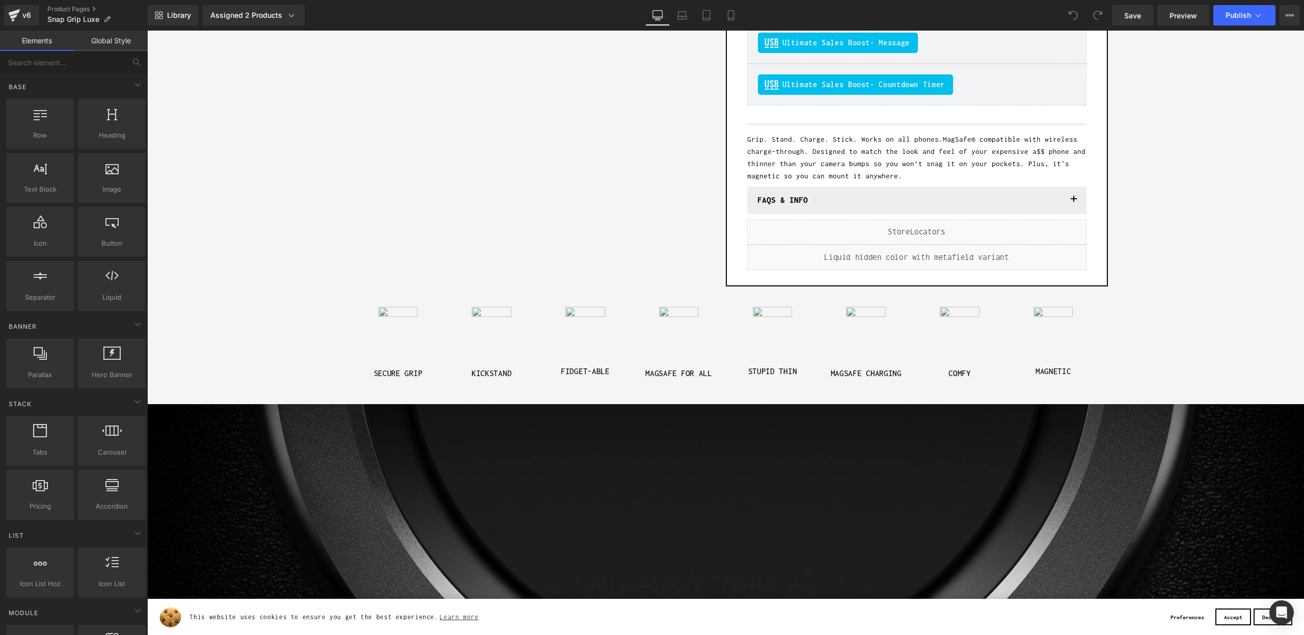
scroll to position [399, 0]
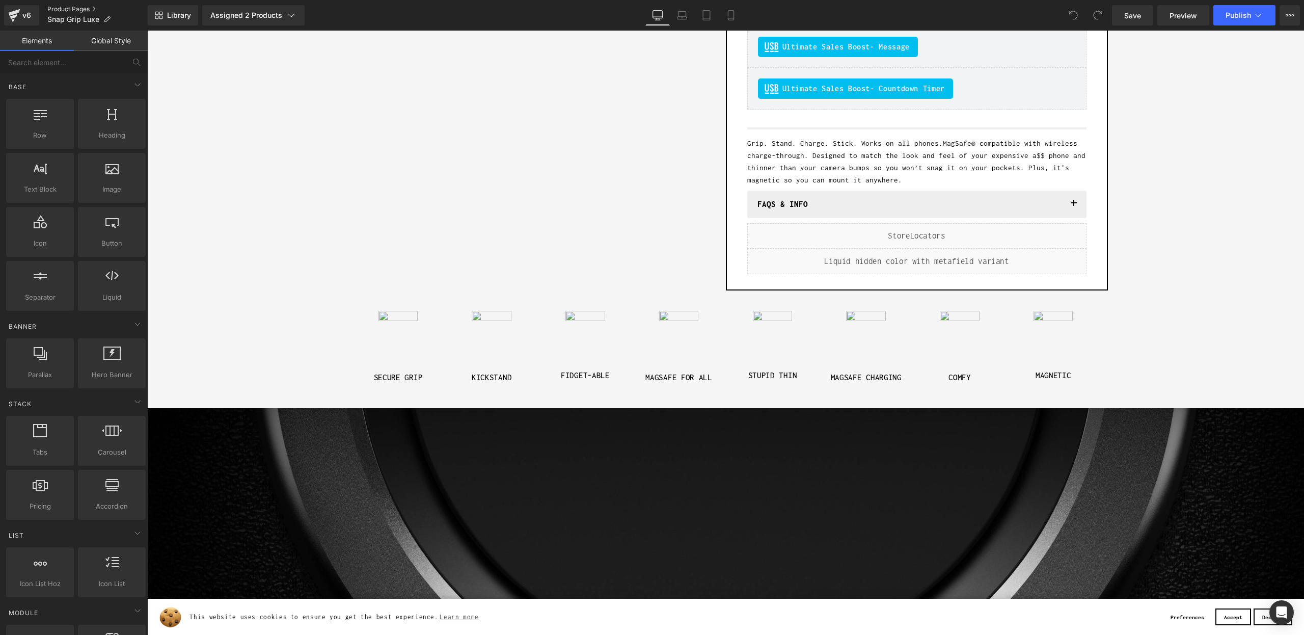
click at [52, 6] on link "Product Pages" at bounding box center [97, 9] width 100 height 8
